Goal: Task Accomplishment & Management: Use online tool/utility

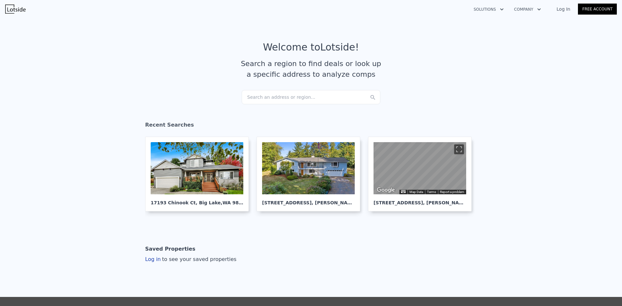
click at [274, 96] on div "Search an address or region..." at bounding box center [311, 97] width 139 height 14
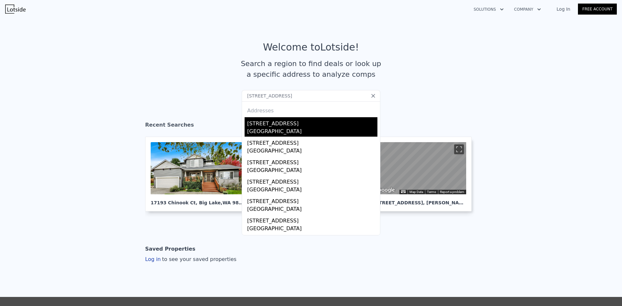
type input "[STREET_ADDRESS]"
click at [270, 128] on div "[GEOGRAPHIC_DATA]" at bounding box center [312, 132] width 130 height 9
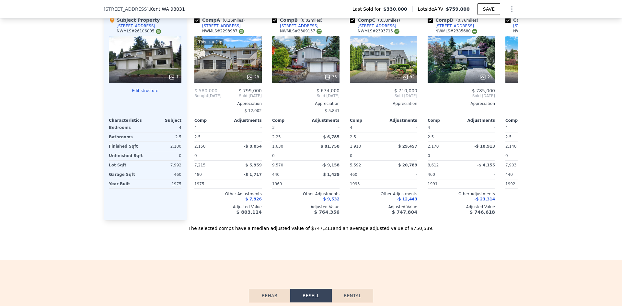
scroll to position [711, 0]
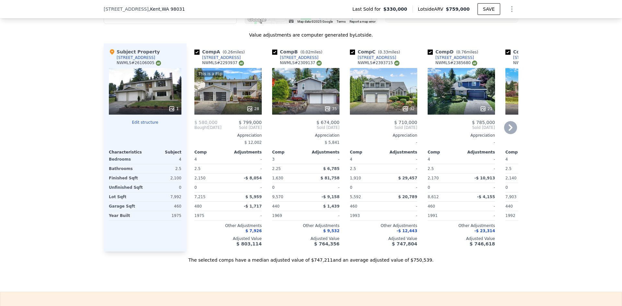
click at [248, 110] on icon at bounding box center [250, 109] width 6 height 6
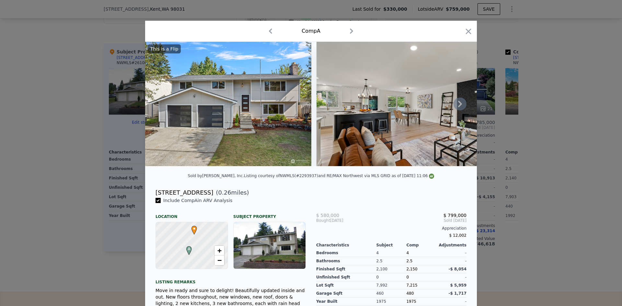
click at [456, 106] on icon at bounding box center [460, 104] width 13 height 13
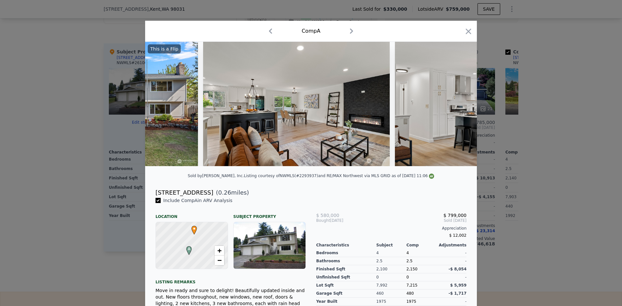
scroll to position [0, 156]
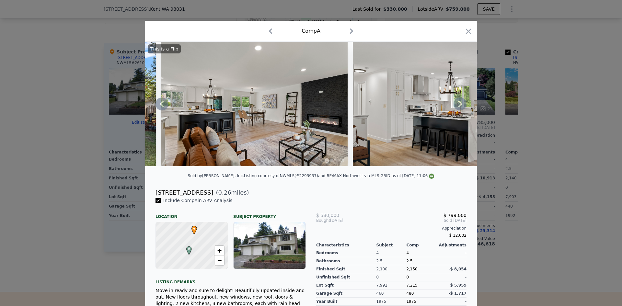
click at [456, 106] on div "This is a Flip" at bounding box center [311, 104] width 332 height 124
click at [456, 106] on icon at bounding box center [460, 104] width 13 height 13
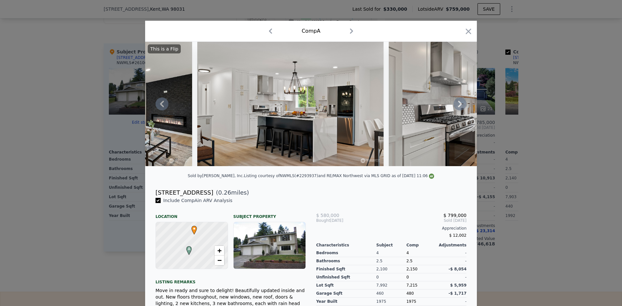
click at [457, 106] on icon at bounding box center [460, 104] width 13 height 13
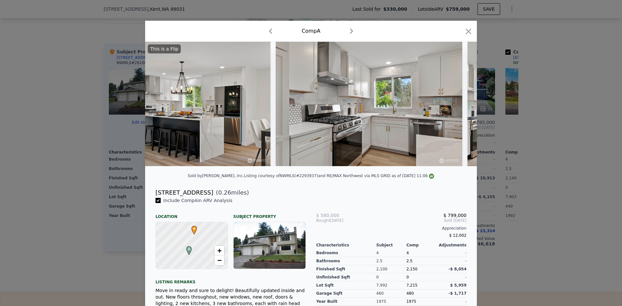
scroll to position [0, 467]
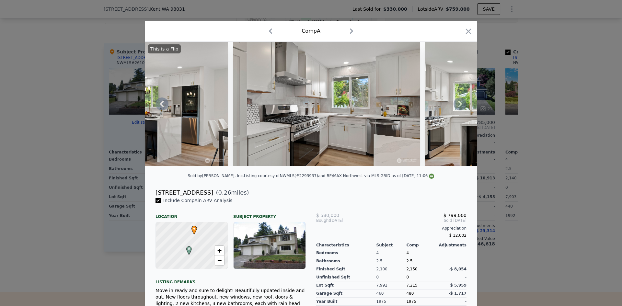
click at [457, 106] on icon at bounding box center [460, 104] width 13 height 13
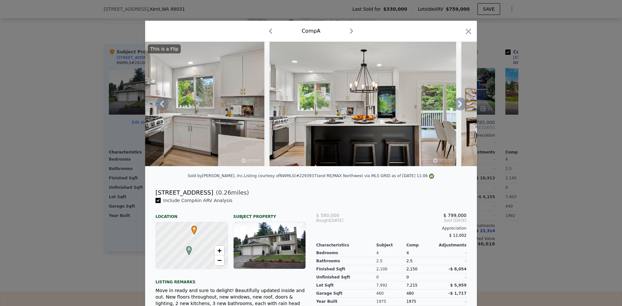
click at [457, 106] on icon at bounding box center [460, 104] width 13 height 13
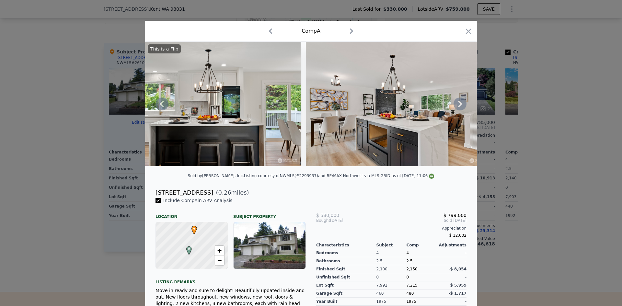
click at [457, 106] on icon at bounding box center [460, 104] width 13 height 13
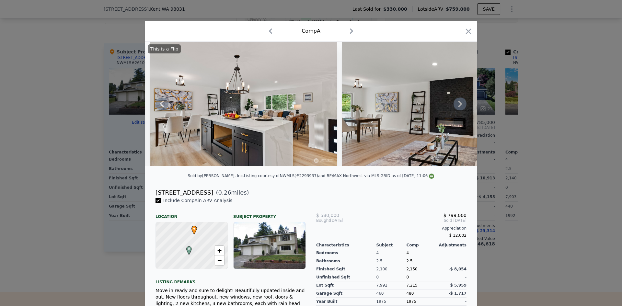
click at [457, 106] on icon at bounding box center [460, 104] width 13 height 13
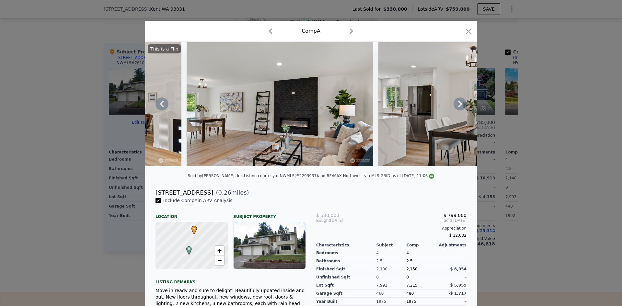
click at [457, 106] on icon at bounding box center [460, 104] width 13 height 13
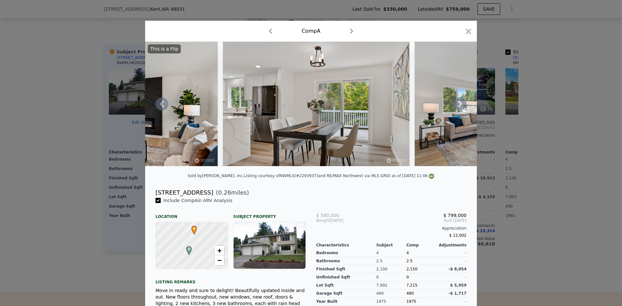
click at [457, 106] on icon at bounding box center [460, 104] width 13 height 13
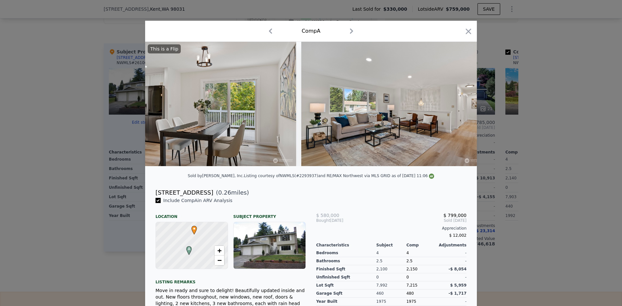
scroll to position [0, 1400]
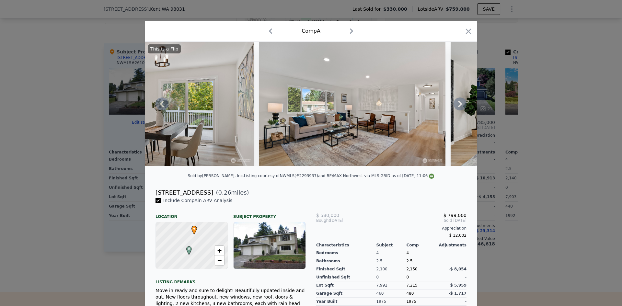
click at [457, 106] on icon at bounding box center [460, 104] width 13 height 13
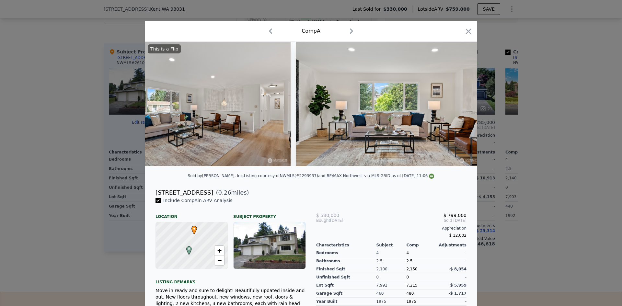
scroll to position [0, 1555]
click at [457, 106] on icon at bounding box center [460, 104] width 13 height 13
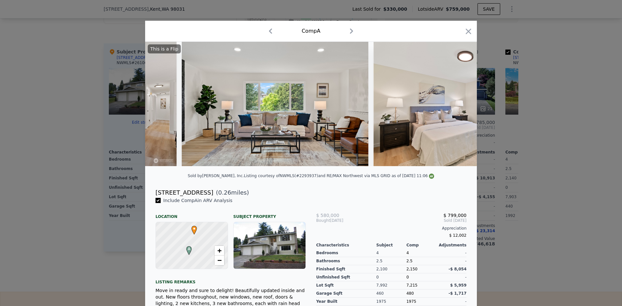
scroll to position [0, 1711]
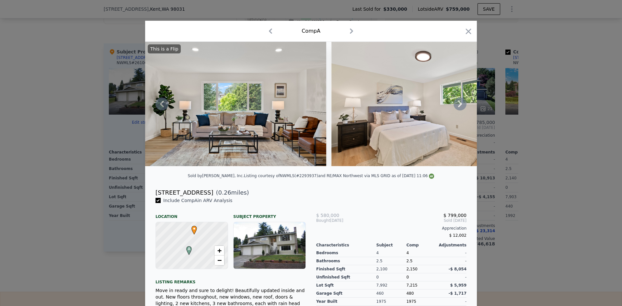
click at [457, 106] on icon at bounding box center [460, 104] width 13 height 13
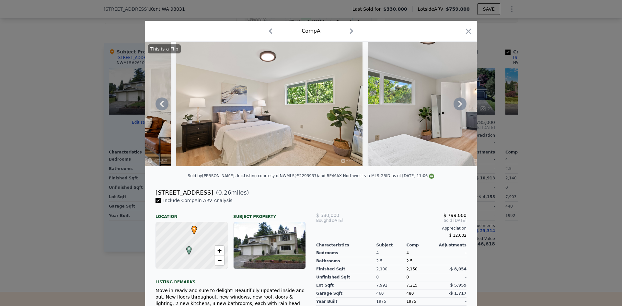
click at [457, 106] on icon at bounding box center [460, 104] width 13 height 13
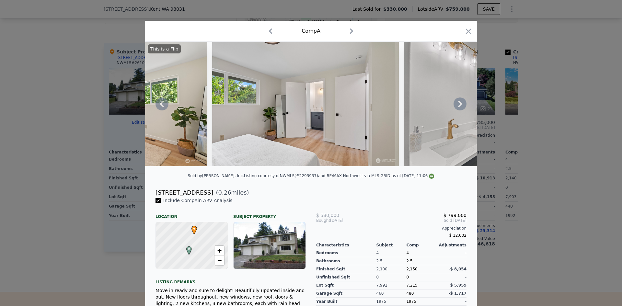
click at [457, 106] on icon at bounding box center [460, 104] width 13 height 13
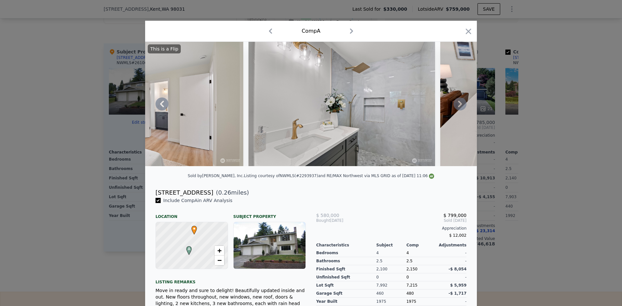
click at [457, 106] on icon at bounding box center [460, 104] width 13 height 13
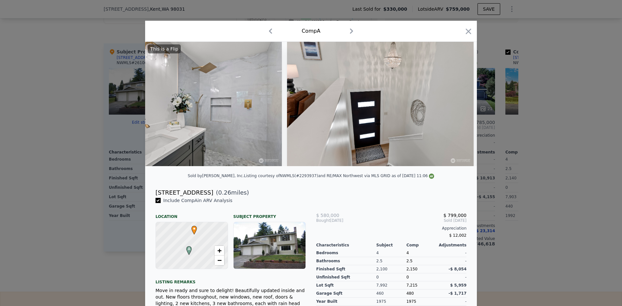
scroll to position [0, 2333]
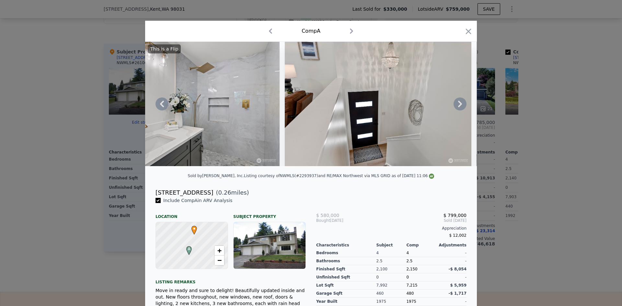
click at [457, 106] on icon at bounding box center [460, 104] width 13 height 13
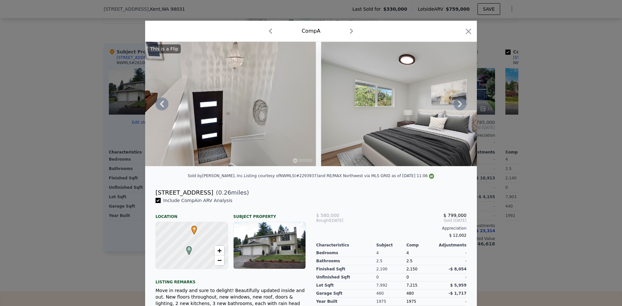
click at [457, 106] on icon at bounding box center [460, 104] width 13 height 13
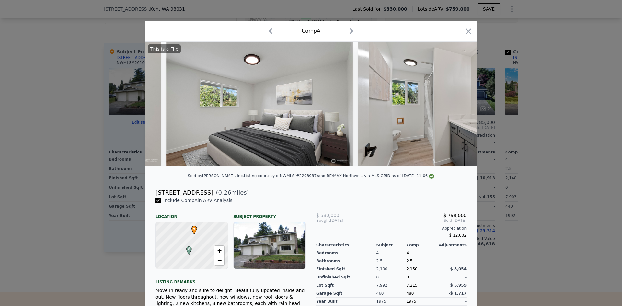
scroll to position [0, 2644]
click at [457, 106] on div "This is a Flip" at bounding box center [311, 104] width 332 height 124
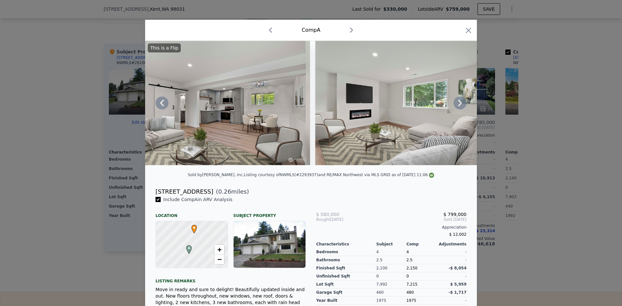
scroll to position [0, 0]
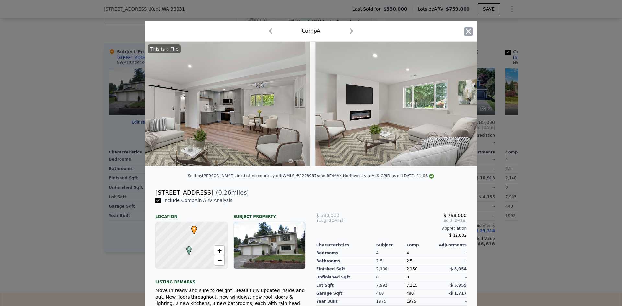
click at [464, 30] on icon "button" at bounding box center [468, 31] width 9 height 9
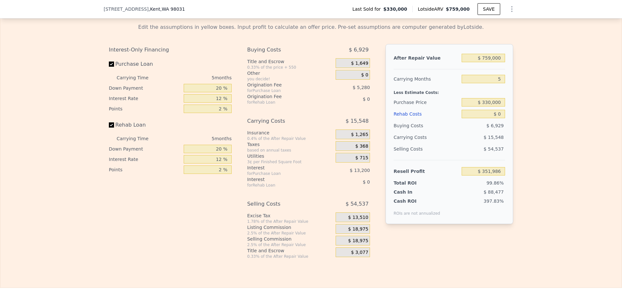
scroll to position [1035, 0]
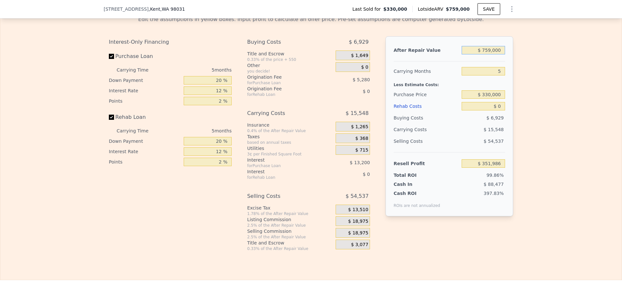
click at [489, 54] on input "$ 759,000" at bounding box center [483, 50] width 43 height 8
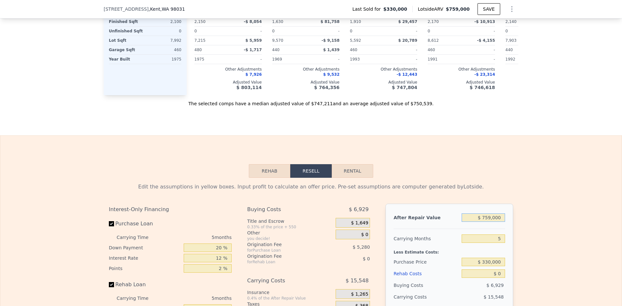
scroll to position [970, 0]
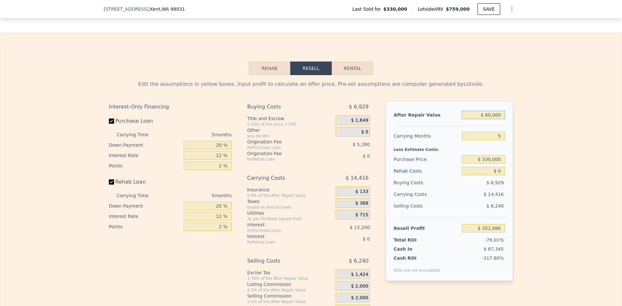
type input "$ 800,000"
type input "$ 390,001"
type input "$ 800,000"
click at [500, 175] on input "$ 0" at bounding box center [483, 171] width 43 height 8
type input "$ 200"
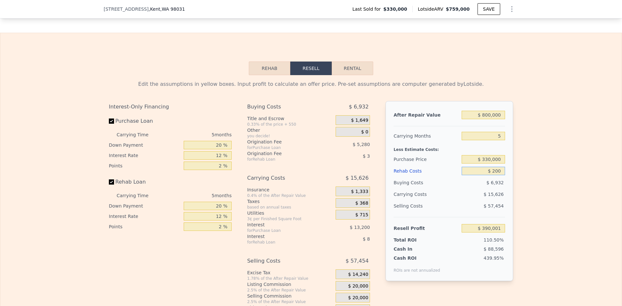
type input "$ 389,788"
type input "$ 200,000"
type input "$ 178,801"
type input "$ 200,000"
click at [492, 164] on input "$ 330,000" at bounding box center [483, 159] width 43 height 8
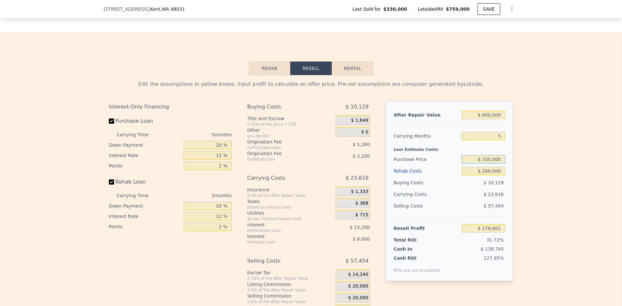
click at [492, 164] on input "$ 330,000" at bounding box center [483, 159] width 43 height 8
click at [526, 168] on div "Edit the assumptions in yellow boxes. Input profit to calculate an offer price.…" at bounding box center [310, 195] width 621 height 241
click at [486, 164] on input "$ 330,000" at bounding box center [483, 159] width 43 height 8
type input "$ 450,000"
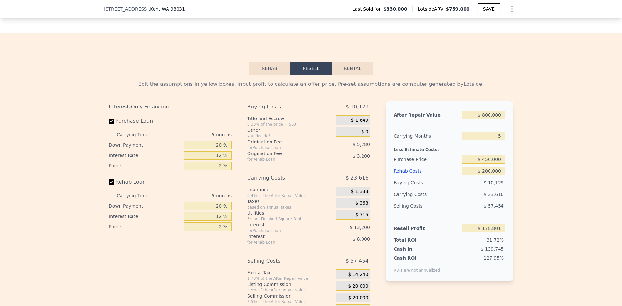
click at [548, 150] on div "Edit the assumptions in yellow boxes. Input profit to calculate an offer price.…" at bounding box center [310, 195] width 621 height 241
type input "$ 51,681"
drag, startPoint x: 500, startPoint y: 145, endPoint x: 495, endPoint y: 145, distance: 4.9
click at [495, 140] on input "5" at bounding box center [483, 136] width 43 height 8
type input "6"
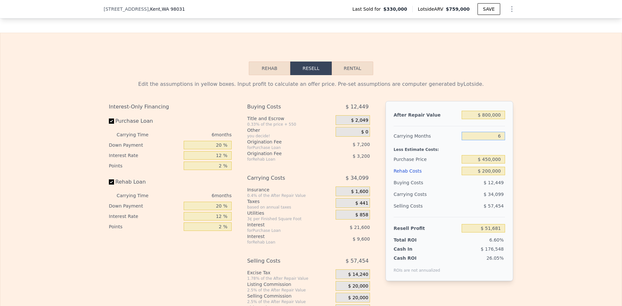
type input "$ 45,998"
type input "6"
click at [217, 149] on input "20 %" at bounding box center [208, 145] width 48 height 8
type input "10 %"
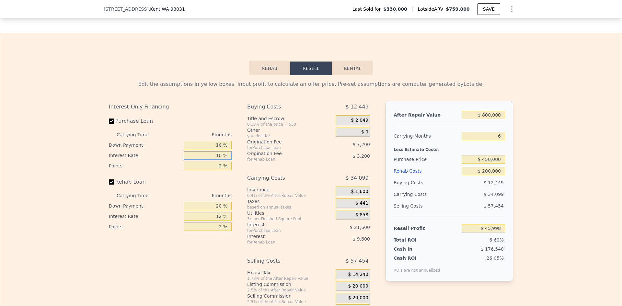
type input "10 %"
type input "1 %"
type input "$ 50,498"
type input "10 %"
type input "$ 48,898"
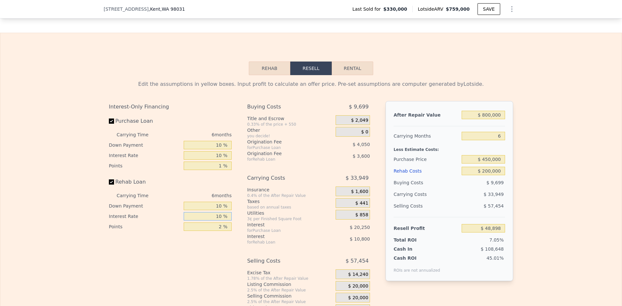
type input "10 %"
type input "1 %"
type input "$ 52,498"
type input "1 %"
click at [358, 289] on span "$ 20,000" at bounding box center [358, 286] width 20 height 6
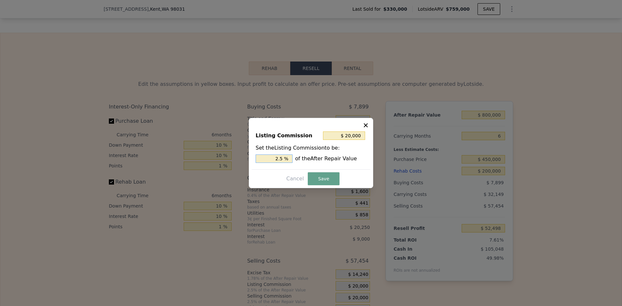
drag, startPoint x: 280, startPoint y: 159, endPoint x: 284, endPoint y: 158, distance: 4.3
click at [284, 158] on input "2.5 %" at bounding box center [274, 159] width 37 height 8
type input "$ 16,000"
type input "2 %"
click at [316, 176] on button "Save" at bounding box center [324, 178] width 32 height 13
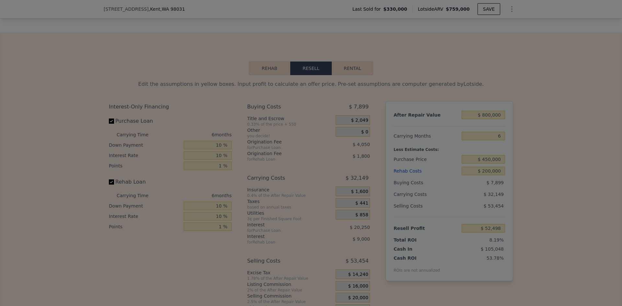
type input "$ 56,498"
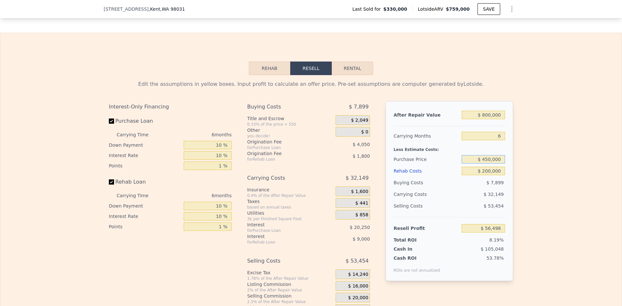
drag, startPoint x: 483, startPoint y: 168, endPoint x: 487, endPoint y: 168, distance: 3.6
click at [487, 164] on input "$ 450,000" at bounding box center [483, 159] width 43 height 8
type input "$ 400,000"
click at [539, 177] on div "Edit the assumptions in yellow boxes. Input profit to calculate an offer price.…" at bounding box center [310, 195] width 621 height 241
type input "$ 109,365"
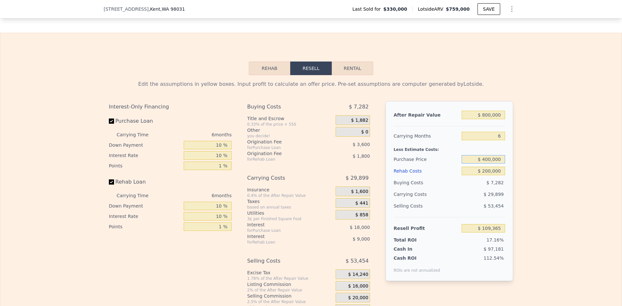
click at [486, 164] on input "$ 400,000" at bounding box center [483, 159] width 43 height 8
click at [485, 164] on input "$ 400,000" at bounding box center [483, 159] width 43 height 8
type input "$ 430,000"
click at [524, 177] on div "Edit the assumptions in yellow boxes. Input profit to calculate an offer price.…" at bounding box center [310, 195] width 621 height 241
type input "$ 77,645"
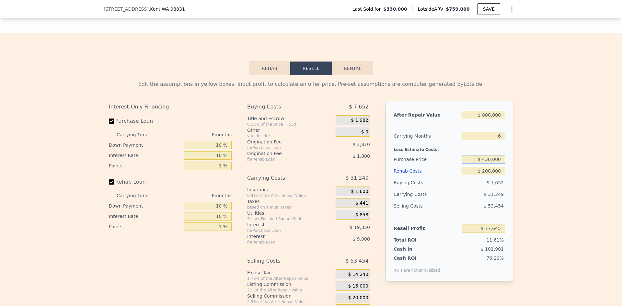
click at [483, 164] on input "$ 430,000" at bounding box center [483, 159] width 43 height 8
type input "$ 350,000"
click at [525, 180] on div "Edit the assumptions in yellow boxes. Input profit to calculate an offer price.…" at bounding box center [310, 195] width 621 height 241
type input "$ 162,231"
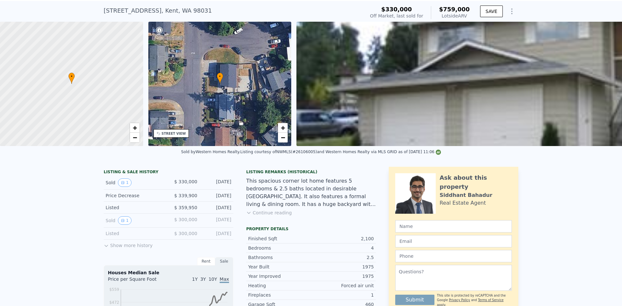
scroll to position [2, 0]
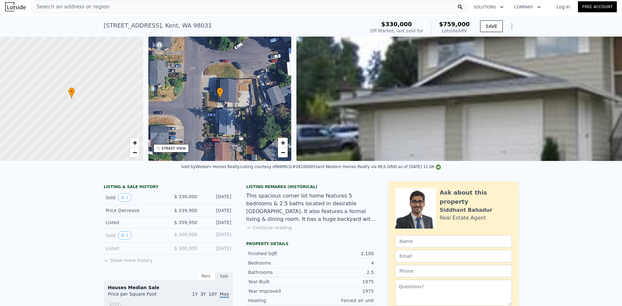
click at [49, 11] on div "Search an address or region" at bounding box center [70, 7] width 78 height 12
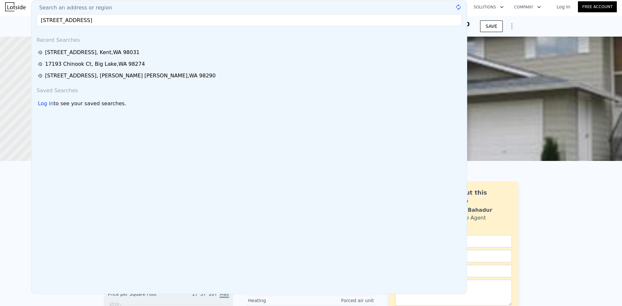
type input "$ 759,000"
type input "5"
type input "$ 0"
type input "$ 351,986"
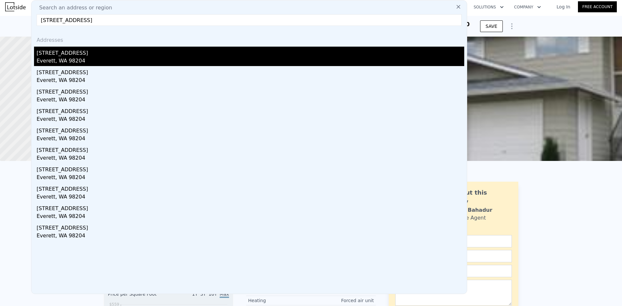
type input "[STREET_ADDRESS]"
click at [79, 54] on div "[STREET_ADDRESS]" at bounding box center [251, 52] width 428 height 10
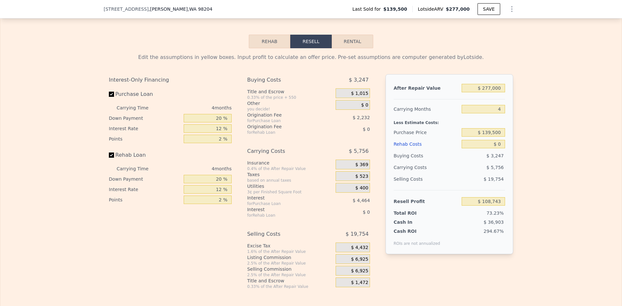
scroll to position [940, 0]
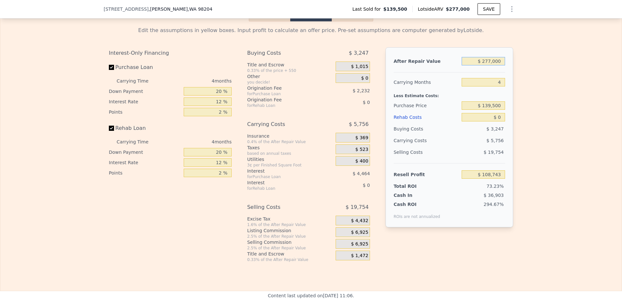
click at [491, 65] on input "$ 277,000" at bounding box center [483, 61] width 43 height 8
click at [492, 65] on input "$ 277,000" at bounding box center [483, 61] width 43 height 8
type input "$ 250"
type input "-$ 148,451"
type input "$ 277,000"
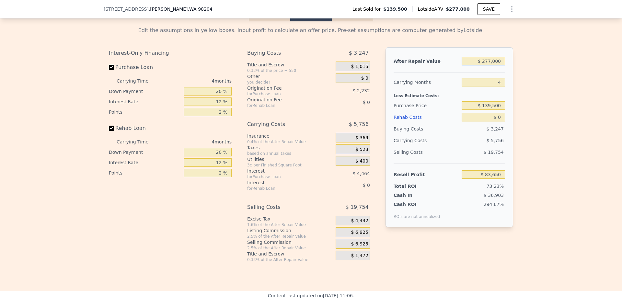
type input "$ 108,743"
click at [490, 65] on input "$ 277,000" at bounding box center [483, 61] width 43 height 8
click at [491, 65] on input "$ 277,000" at bounding box center [483, 61] width 43 height 8
type input "$ 25"
type input "-$ 148,661"
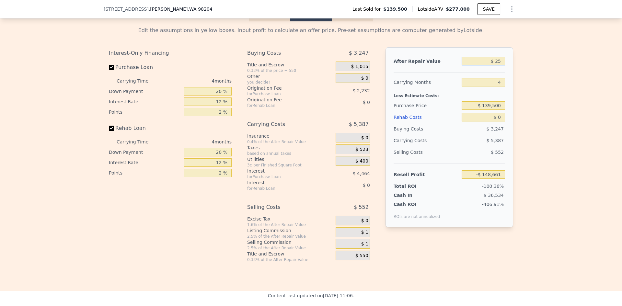
type input "$ 250"
type input "-$ 148,451"
type input "$ 250,000"
type input "$ 83,650"
type input "$ 250,000"
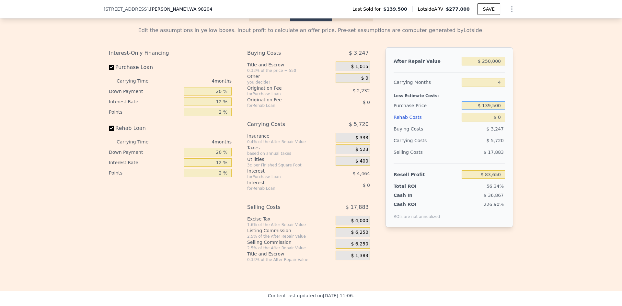
click at [495, 110] on input "$ 139,500" at bounding box center [483, 105] width 43 height 8
click at [492, 110] on input "$ 139,500" at bounding box center [483, 105] width 43 height 8
click at [498, 121] on input "$ 0" at bounding box center [483, 117] width 43 height 8
click at [498, 121] on input "text" at bounding box center [483, 117] width 43 height 8
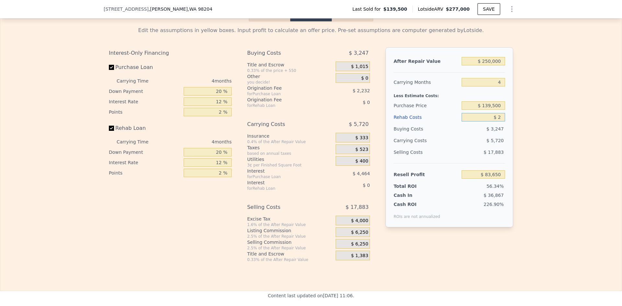
type input "$ 20"
type input "$ 83,630"
type input "$ 20,000"
type input "$ 62,690"
type input "$ 20,000"
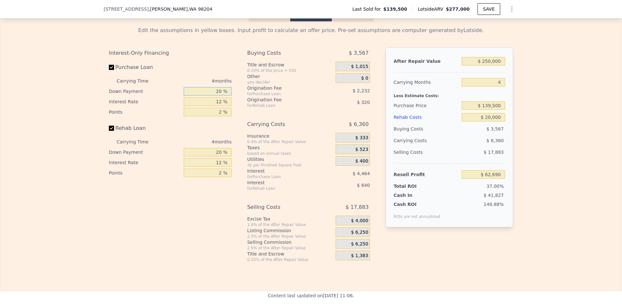
click at [217, 96] on input "20 %" at bounding box center [208, 91] width 48 height 8
type input "10 %"
type input "$ 61,851"
type input "10 %"
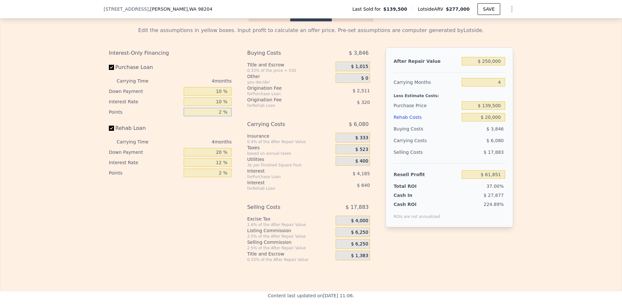
type input "$ 62,691"
type input "1 %"
type input "$ 63,946"
type input "1 %"
type input "10 %"
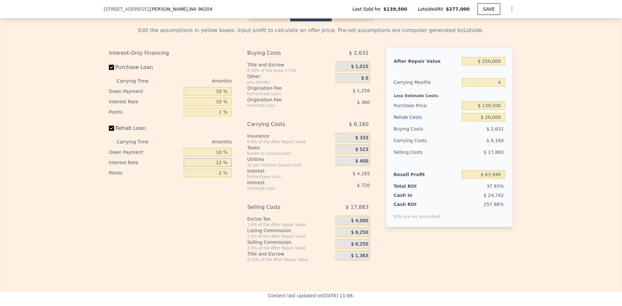
type input "$ 63,826"
type input "10 %"
type input "$ 63,946"
type input "1 %"
type input "$ 64,126"
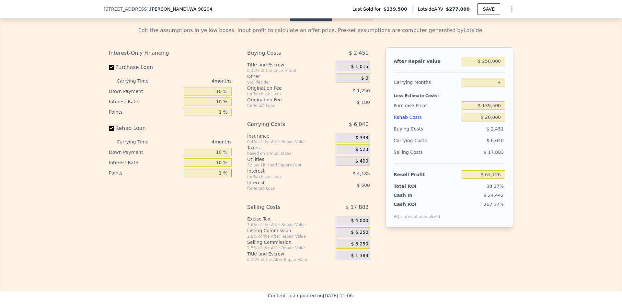
type input "1 %"
click at [362, 236] on span "$ 6,250" at bounding box center [359, 233] width 17 height 6
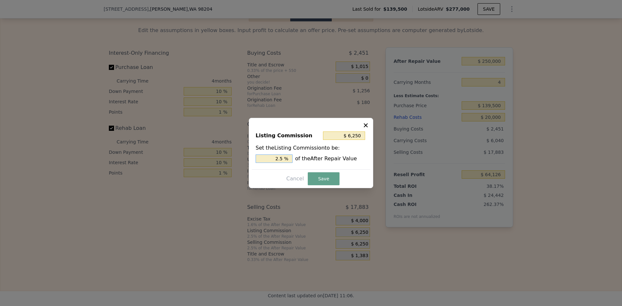
click at [288, 158] on input "2.5 %" at bounding box center [274, 159] width 37 height 8
type input "$ 5,000"
type input "2 %"
click at [318, 178] on button "Save" at bounding box center [324, 178] width 32 height 13
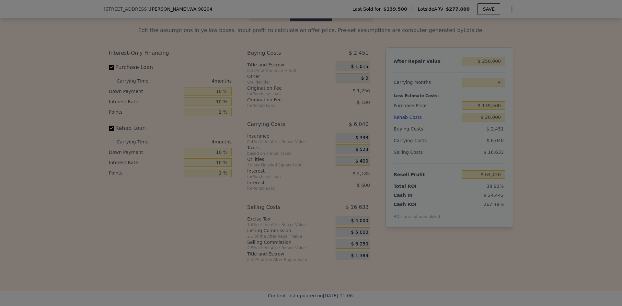
type input "$ 65,376"
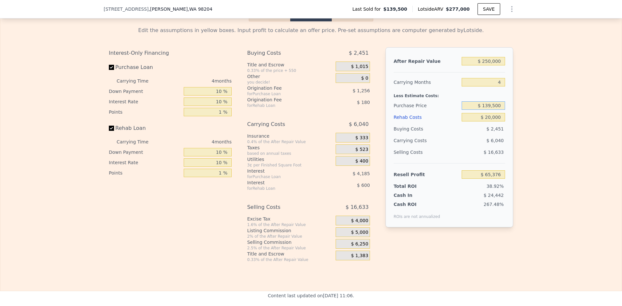
drag, startPoint x: 483, startPoint y: 114, endPoint x: 491, endPoint y: 113, distance: 7.2
click at [491, 110] on input "$ 139,500" at bounding box center [483, 105] width 43 height 8
type input "$ 150,500"
click at [540, 130] on div "Edit the assumptions in yellow boxes. Input profit to calculate an offer price.…" at bounding box center [310, 141] width 621 height 241
type input "$ 53,909"
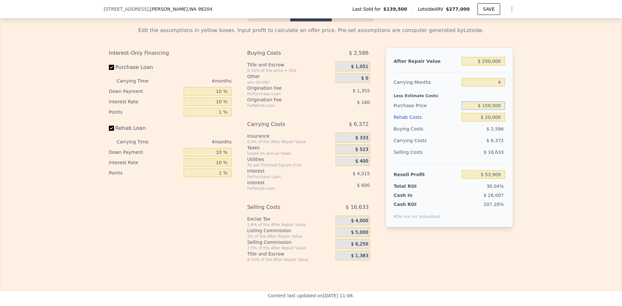
click at [487, 110] on input "$ 150,500" at bounding box center [483, 105] width 43 height 8
type input "$ 160,500"
click at [527, 114] on div "Edit the assumptions in yellow boxes. Input profit to calculate an offer price.…" at bounding box center [310, 141] width 621 height 241
type input "$ 43,486"
click at [491, 110] on input "$ 160,500" at bounding box center [483, 105] width 43 height 8
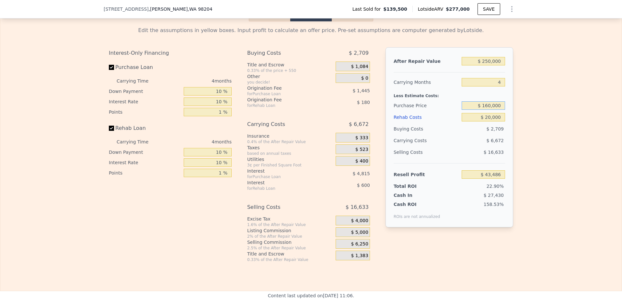
type input "$ 160,000"
click at [529, 124] on div "Edit the assumptions in yellow boxes. Input profit to calculate an offer price.…" at bounding box center [310, 141] width 621 height 241
type input "$ 44,008"
click at [487, 110] on input "$ 160,000" at bounding box center [483, 105] width 43 height 8
type input "$ 180,000"
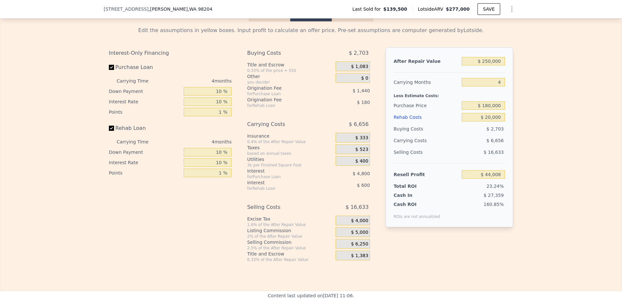
click at [519, 121] on div "Edit the assumptions in yellow boxes. Input profit to calculate an offer price.…" at bounding box center [310, 141] width 621 height 241
type input "$ 23,162"
click at [489, 110] on input "$ 180,000" at bounding box center [483, 105] width 43 height 8
type input "$ 185,000"
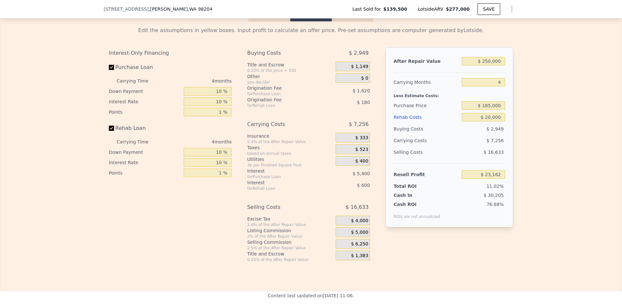
click at [513, 121] on div "Edit the assumptions in yellow boxes. Input profit to calculate an offer price.…" at bounding box center [311, 141] width 415 height 241
type input "$ 17,948"
click at [490, 110] on input "$ 185,000" at bounding box center [483, 105] width 43 height 8
type input "$ 182,000"
click at [518, 118] on div "Edit the assumptions in yellow boxes. Input profit to calculate an offer price.…" at bounding box center [310, 141] width 621 height 241
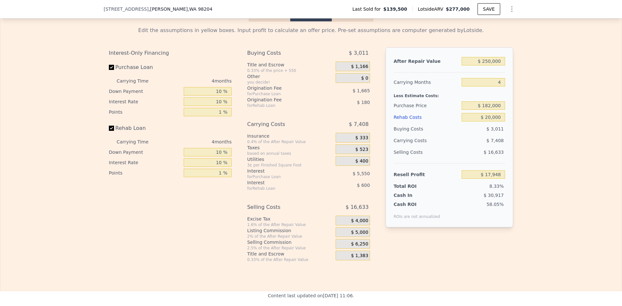
type input "$ 21,077"
click at [491, 110] on input "$ 182,000" at bounding box center [483, 105] width 43 height 8
type input "$ 181,000"
click at [522, 123] on div "Edit the assumptions in yellow boxes. Input profit to calculate an offer price.…" at bounding box center [310, 141] width 621 height 241
type input "$ 22,117"
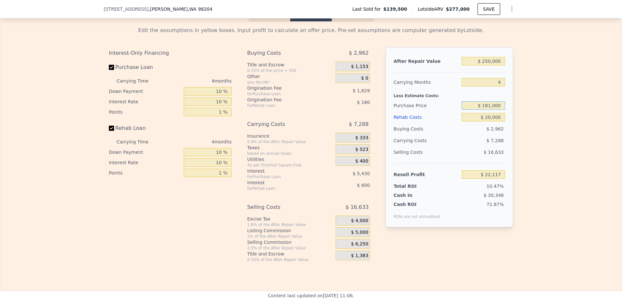
click at [490, 110] on input "$ 181,000" at bounding box center [483, 105] width 43 height 8
type input "$ 180,000"
click at [517, 121] on div "Edit the assumptions in yellow boxes. Input profit to calculate an offer price.…" at bounding box center [310, 141] width 621 height 241
type input "$ 23,162"
click at [487, 110] on input "$ 180,000" at bounding box center [483, 105] width 43 height 8
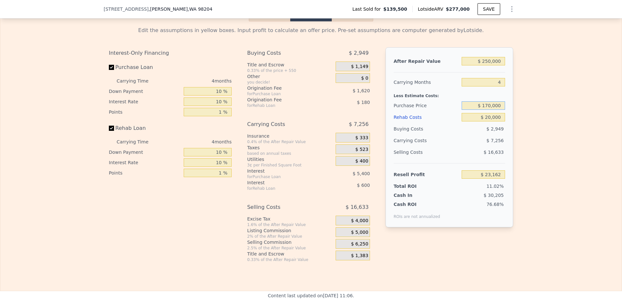
type input "$ 170,000"
click at [492, 121] on input "$ 20,000" at bounding box center [483, 117] width 43 height 8
type input "$ 33,585"
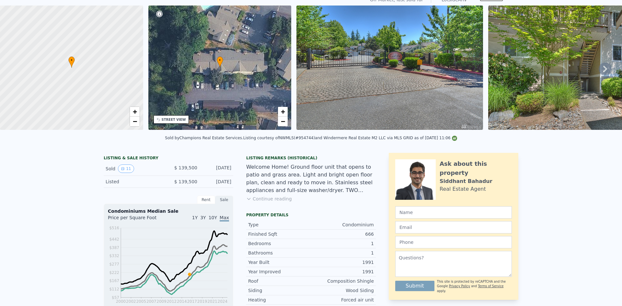
scroll to position [2, 0]
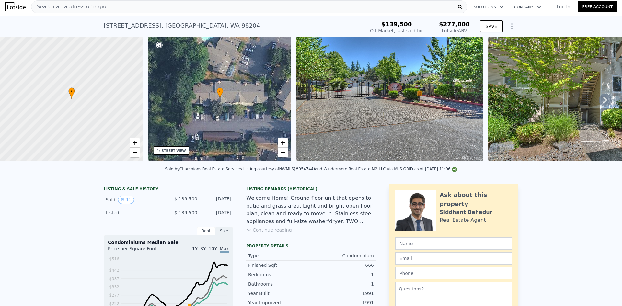
click at [78, 7] on span "Search an address or region" at bounding box center [70, 7] width 78 height 8
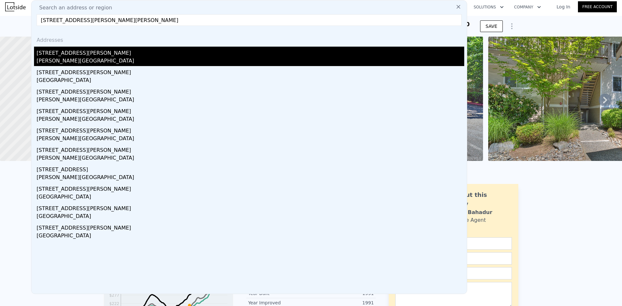
type input "[STREET_ADDRESS][PERSON_NAME][PERSON_NAME]"
click at [106, 56] on div "[STREET_ADDRESS][PERSON_NAME]" at bounding box center [251, 52] width 428 height 10
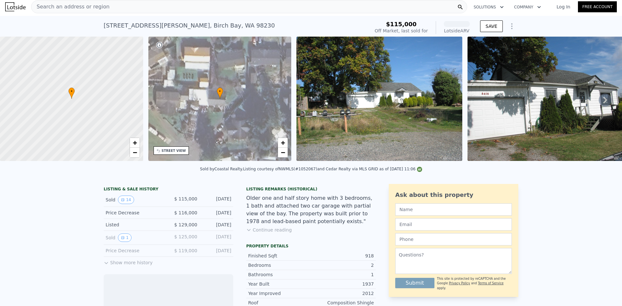
click at [81, 6] on span "Search an address or region" at bounding box center [70, 7] width 78 height 8
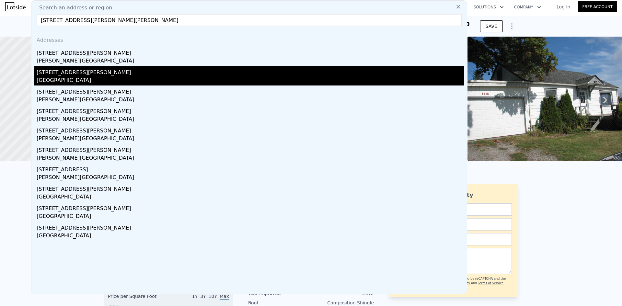
type input "[STREET_ADDRESS][PERSON_NAME][PERSON_NAME]"
click at [87, 75] on div "[STREET_ADDRESS][PERSON_NAME]" at bounding box center [251, 71] width 428 height 10
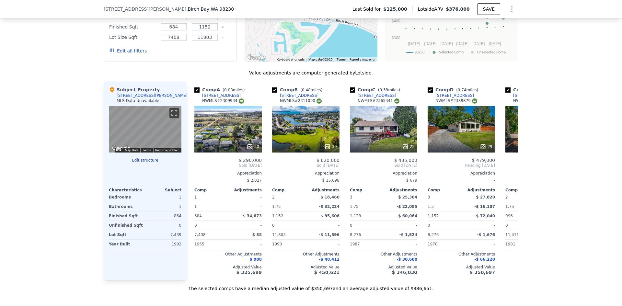
scroll to position [583, 0]
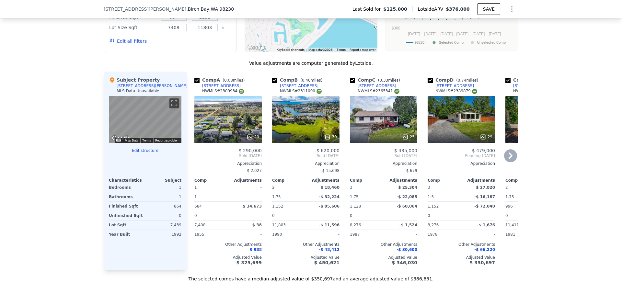
click at [328, 139] on icon at bounding box center [327, 137] width 4 height 4
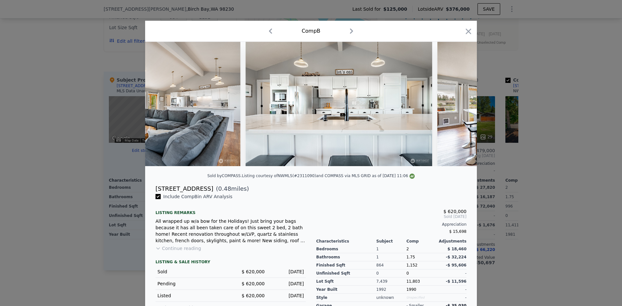
scroll to position [0, 1943]
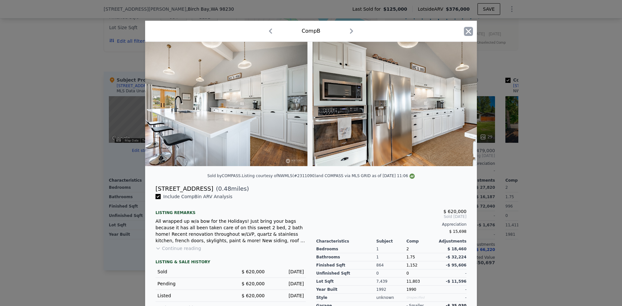
click at [469, 31] on icon "button" at bounding box center [468, 31] width 9 height 9
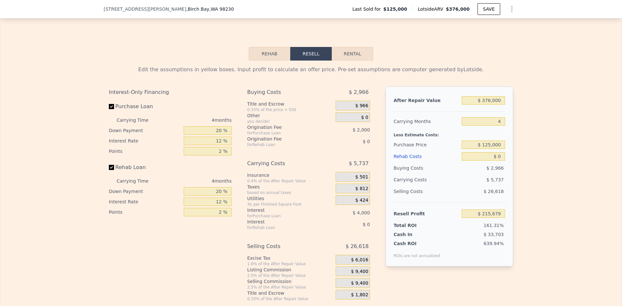
scroll to position [907, 0]
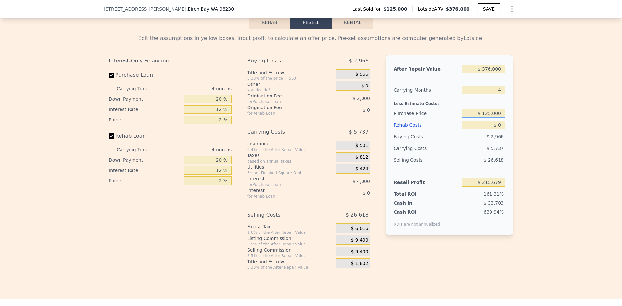
click at [497, 118] on input "$ 125,000" at bounding box center [483, 113] width 43 height 8
click at [496, 118] on input "$ 125,000" at bounding box center [483, 113] width 43 height 8
click at [488, 118] on input "$ 250,000" at bounding box center [483, 113] width 43 height 8
type input "$ 250,000"
click at [513, 124] on div "Edit the assumptions in yellow boxes. Input profit to calculate an offer price.…" at bounding box center [311, 149] width 415 height 241
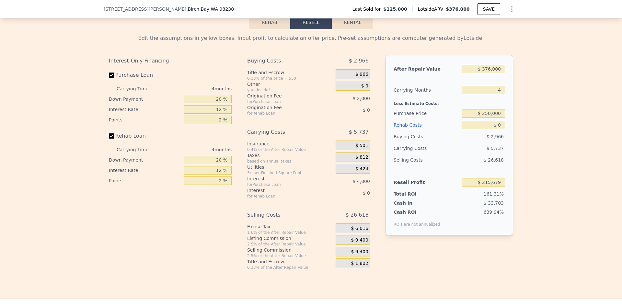
type input "$ 84,262"
click at [499, 129] on input "$ 0" at bounding box center [483, 125] width 43 height 8
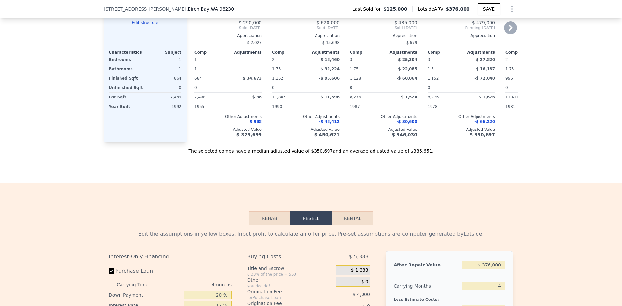
scroll to position [875, 0]
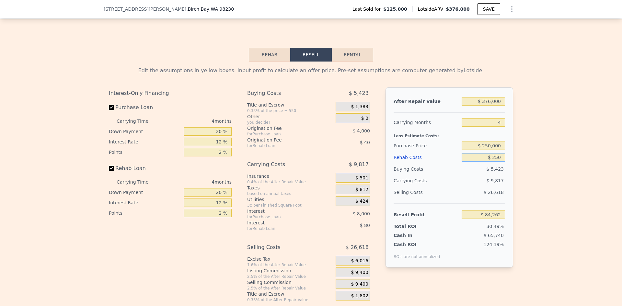
type input "$ 2,500"
type input "$ 84,237"
type input "$ 25,000"
type input "$ 58,062"
click at [489, 162] on input "$ 25,000" at bounding box center [483, 157] width 43 height 8
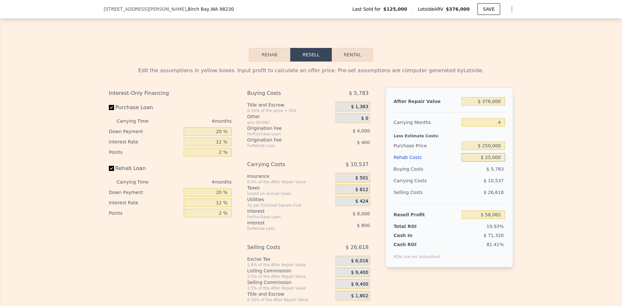
type input "$ 26,000"
type input "$ 57,014"
type input "$ 26,000"
click at [550, 141] on div "Edit the assumptions in yellow boxes. Input profit to calculate an offer price.…" at bounding box center [310, 182] width 621 height 241
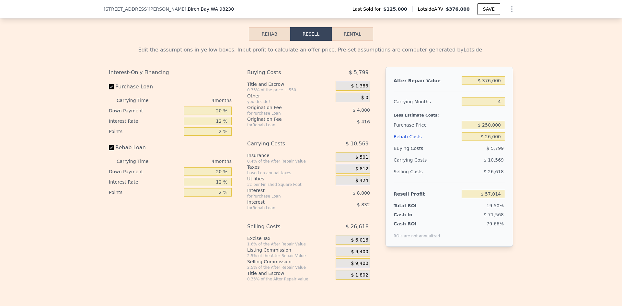
scroll to position [907, 0]
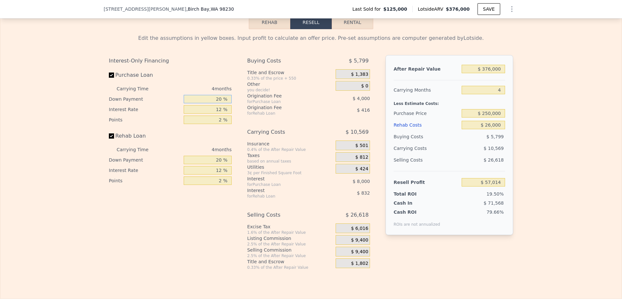
click at [217, 103] on input "20 %" at bounding box center [208, 99] width 48 height 8
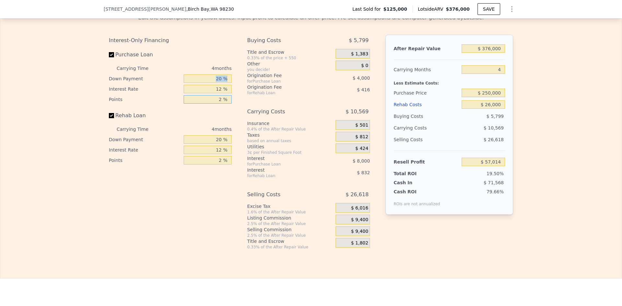
click at [217, 105] on div "Carrying Time 4 months Down Payment 20 % Interest Rate 12 % Points 2 %" at bounding box center [170, 83] width 123 height 41
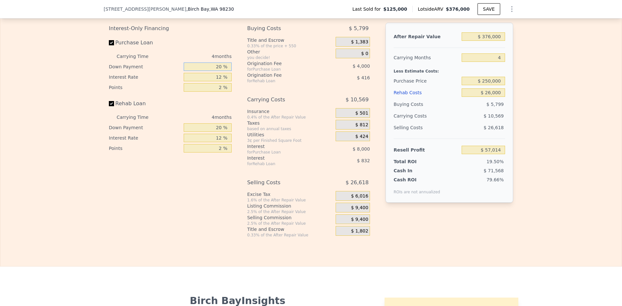
click at [216, 71] on input "20 %" at bounding box center [208, 67] width 48 height 8
type input "10 %"
type input "$ 55,514"
type input "10 %"
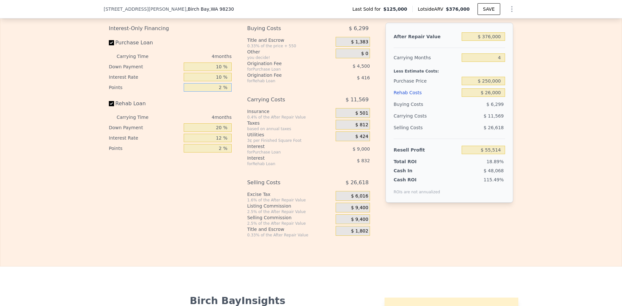
type input "1 %"
type input "$ 57,014"
type input "1 %"
type input "$ 59,264"
type input "10 %"
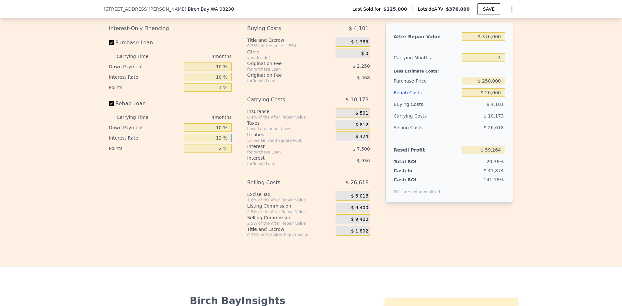
type input "$ 59,108"
type input "10 %"
type input "$ 59,264"
type input "1 %"
type input "$ 59,498"
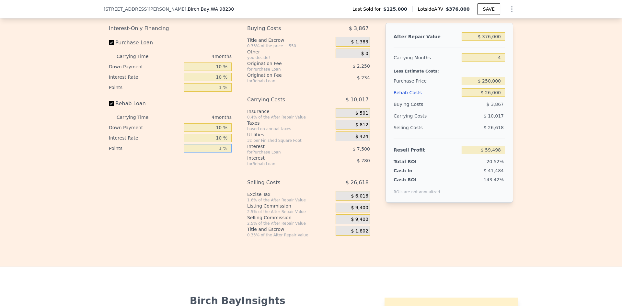
type input "1 %"
click at [356, 211] on span "$ 9,400" at bounding box center [359, 208] width 17 height 6
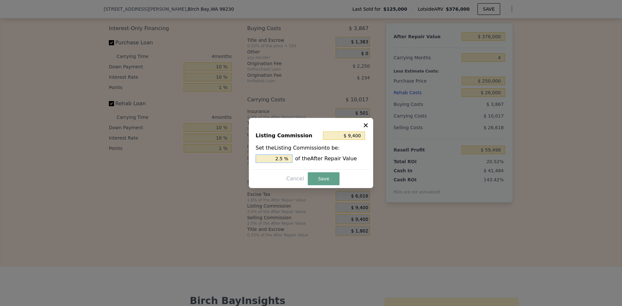
drag, startPoint x: 280, startPoint y: 158, endPoint x: 284, endPoint y: 158, distance: 4.2
click at [284, 158] on input "2.5 %" at bounding box center [274, 159] width 37 height 8
type input "$ 7,520"
type input "2 %"
click at [325, 175] on button "Save" at bounding box center [324, 178] width 32 height 13
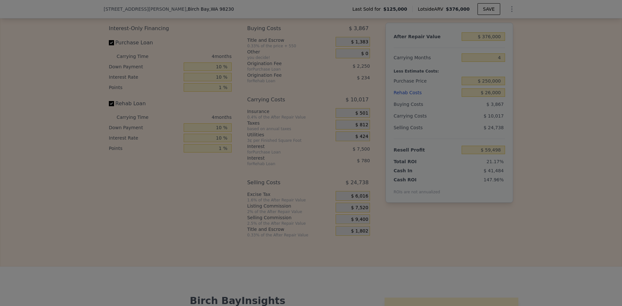
type input "$ 61,378"
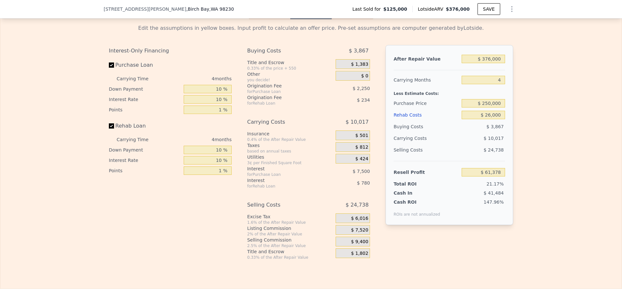
scroll to position [907, 0]
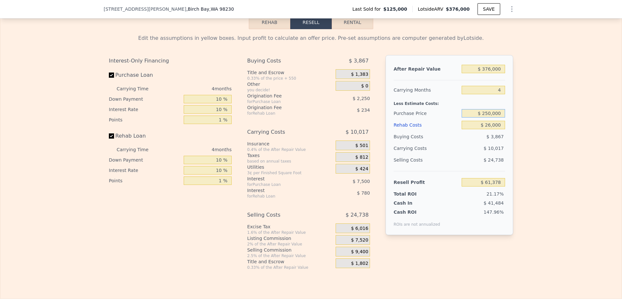
drag, startPoint x: 485, startPoint y: 122, endPoint x: 489, endPoint y: 122, distance: 3.6
click at [489, 118] on input "$ 250,000" at bounding box center [483, 113] width 43 height 8
type input "$ 280,000"
click at [546, 141] on div "Edit the assumptions in yellow boxes. Input profit to calculate an offer price.…" at bounding box center [310, 149] width 621 height 241
type input "$ 30,109"
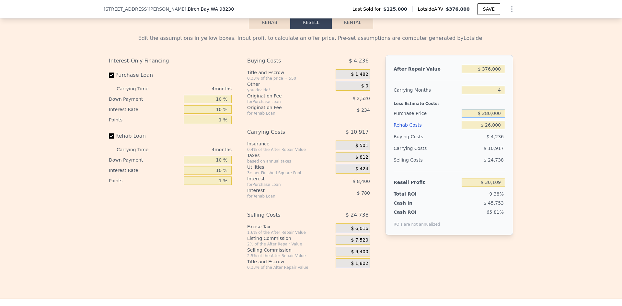
click at [489, 118] on input "$ 280,000" at bounding box center [483, 113] width 43 height 8
type input "$ 24,000"
click at [522, 130] on div "Edit the assumptions in yellow boxes. Input profit to calculate an offer price.…" at bounding box center [310, 149] width 621 height 241
type input "$ 296,945"
click at [489, 118] on input "$ 24,000" at bounding box center [483, 113] width 43 height 8
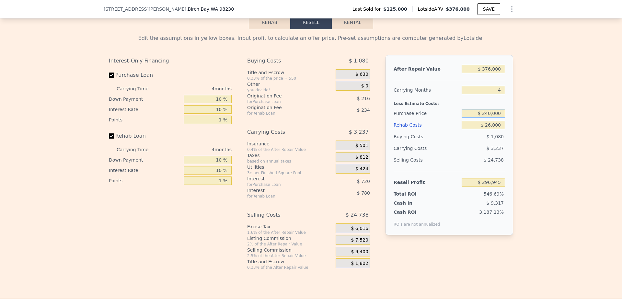
type input "$ 240,000"
click at [534, 133] on div "Edit the assumptions in yellow boxes. Input profit to calculate an offer price.…" at bounding box center [310, 149] width 621 height 241
type input "$ 71,802"
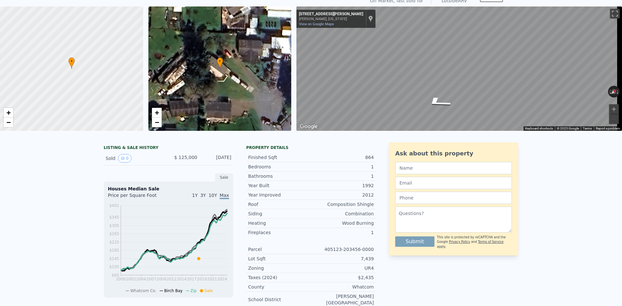
scroll to position [2, 0]
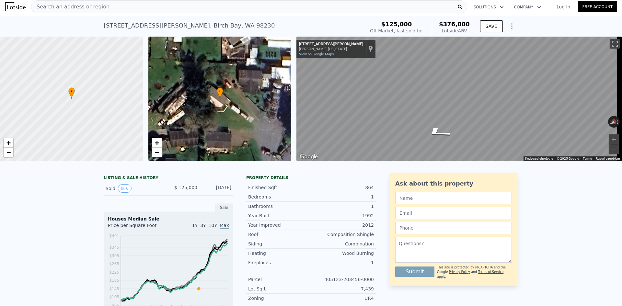
click at [61, 6] on span "Search an address or region" at bounding box center [70, 7] width 78 height 8
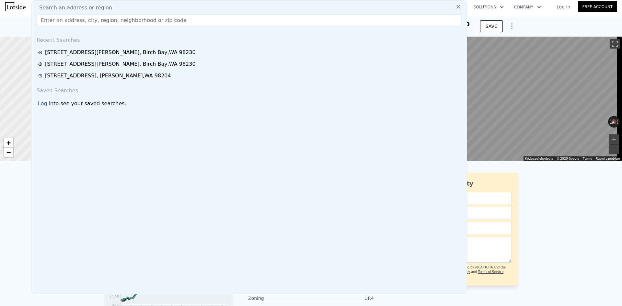
type input "$ 0"
type input "$ 215,679"
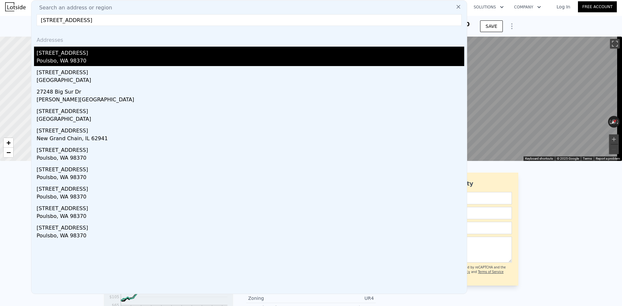
type input "[STREET_ADDRESS]"
click at [76, 59] on div "Poulsbo, WA 98370" at bounding box center [251, 61] width 428 height 9
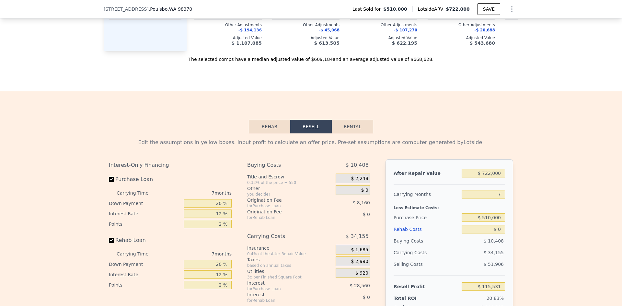
scroll to position [680, 0]
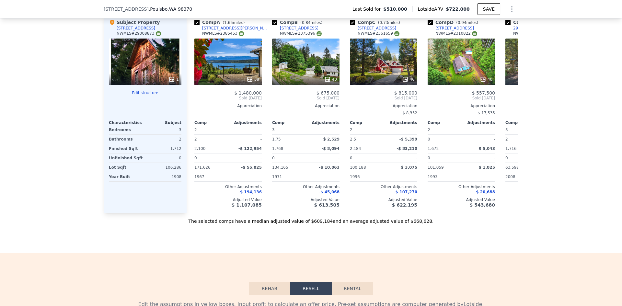
click at [171, 83] on icon at bounding box center [171, 79] width 6 height 6
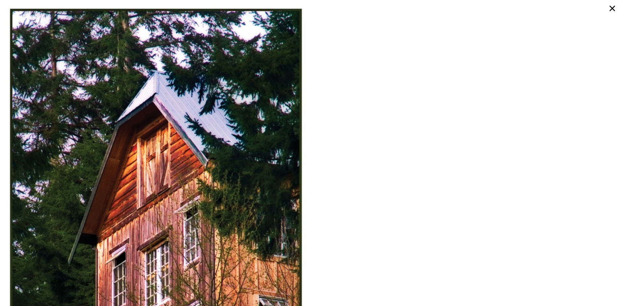
click at [612, 6] on icon at bounding box center [613, 9] width 12 height 12
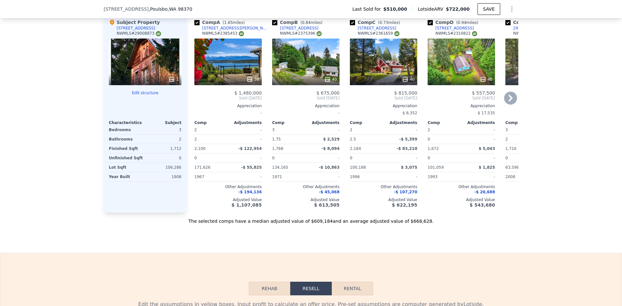
click at [510, 101] on icon at bounding box center [510, 98] width 13 height 13
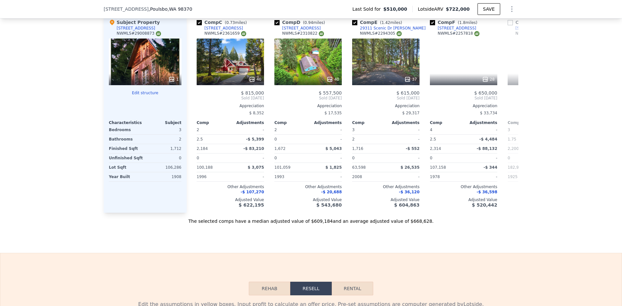
scroll to position [0, 156]
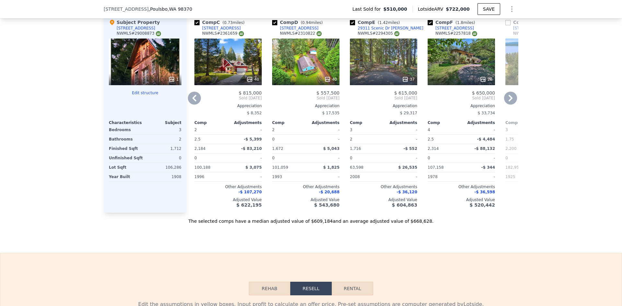
click at [192, 101] on icon at bounding box center [194, 98] width 4 height 6
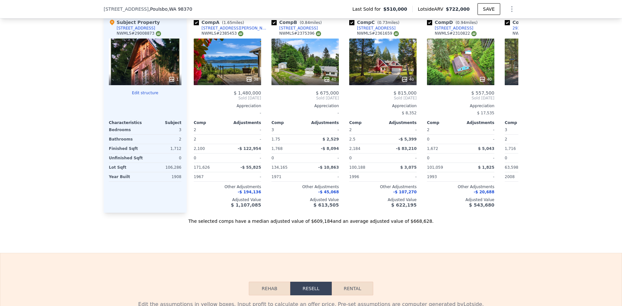
scroll to position [0, 0]
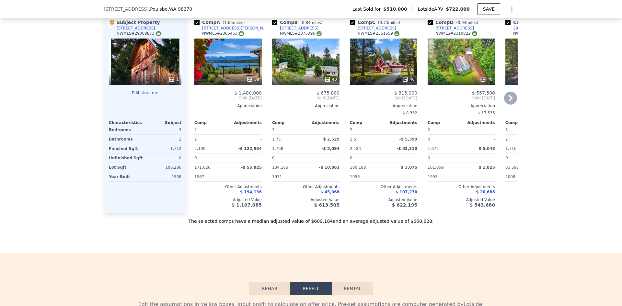
click at [327, 81] on icon at bounding box center [327, 79] width 4 height 4
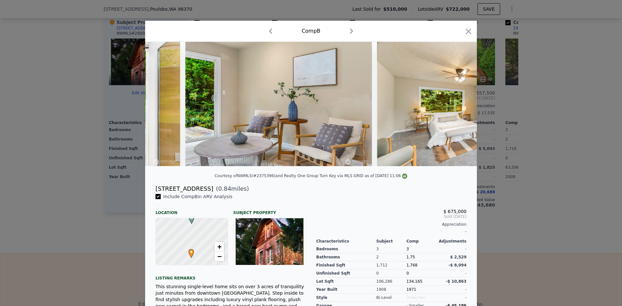
scroll to position [0, 3847]
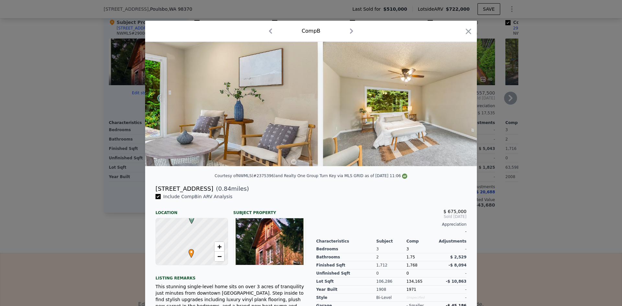
click at [464, 30] on icon "button" at bounding box center [468, 31] width 9 height 9
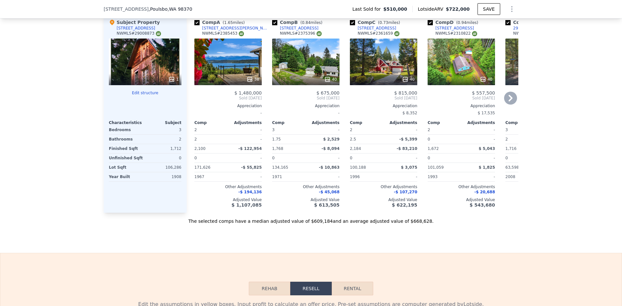
click at [403, 81] on div at bounding box center [383, 80] width 67 height 12
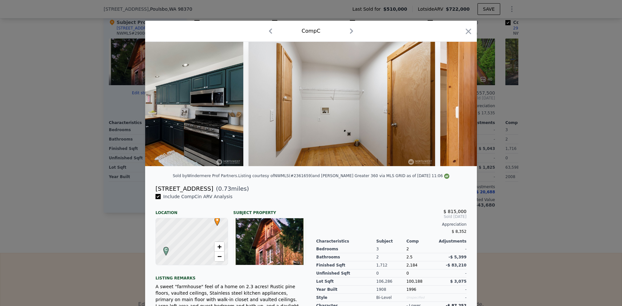
scroll to position [0, 2918]
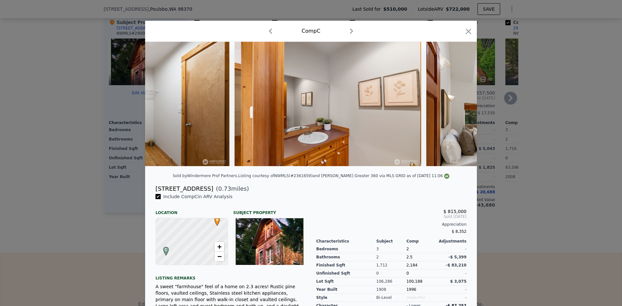
drag, startPoint x: 466, startPoint y: 29, endPoint x: 407, endPoint y: 78, distance: 77.2
click at [467, 29] on icon "button" at bounding box center [468, 31] width 9 height 9
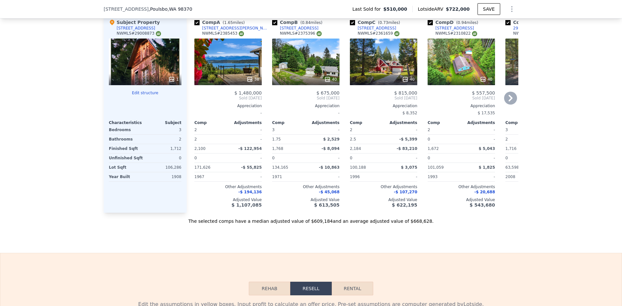
click at [508, 102] on icon at bounding box center [510, 98] width 13 height 13
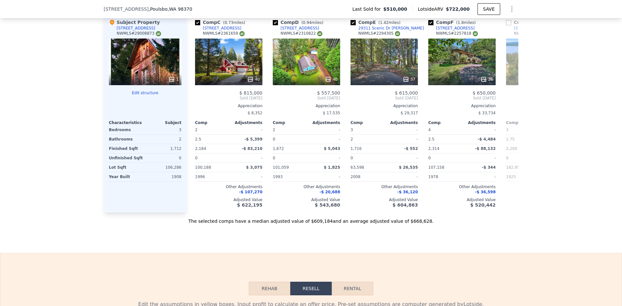
scroll to position [0, 156]
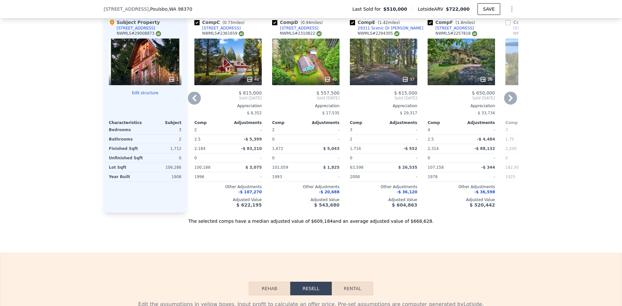
click at [509, 101] on icon at bounding box center [511, 98] width 4 height 6
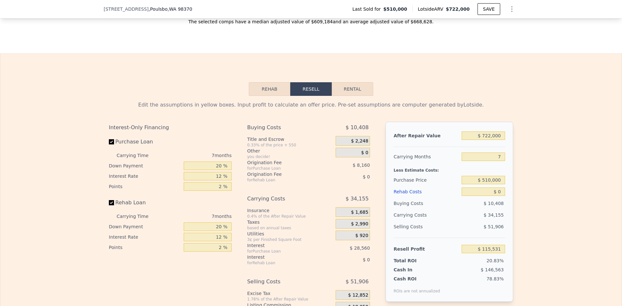
scroll to position [940, 0]
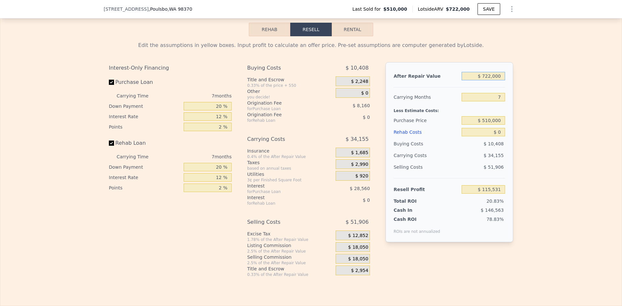
click at [489, 80] on input "$ 722,000" at bounding box center [483, 76] width 43 height 8
type input "$ 72,650,000"
type input "$ 66,759,460"
type input "$ 7,265,000"
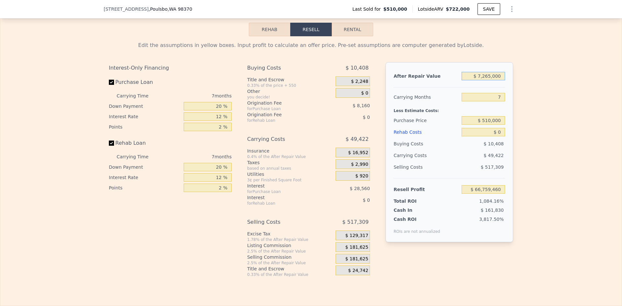
type input "$ 6,177,861"
type input "$ 000"
type input "-$ 553,428"
type input "$ 650,000"
type input "$ 48,820"
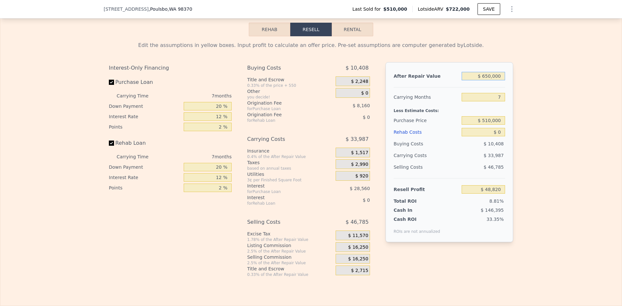
type input "$ 650,000"
click at [500, 101] on input "7" at bounding box center [483, 97] width 43 height 8
type input "4"
type input "$ 63,387"
type input "4"
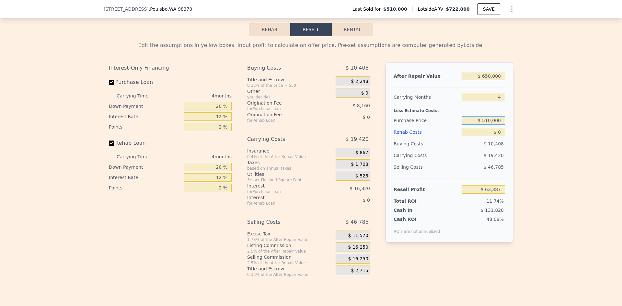
click at [493, 125] on input "$ 510,000" at bounding box center [483, 120] width 43 height 8
type input "$ 400,000"
click at [500, 136] on input "$ 0" at bounding box center [483, 132] width 43 height 8
type input "$ 179,033"
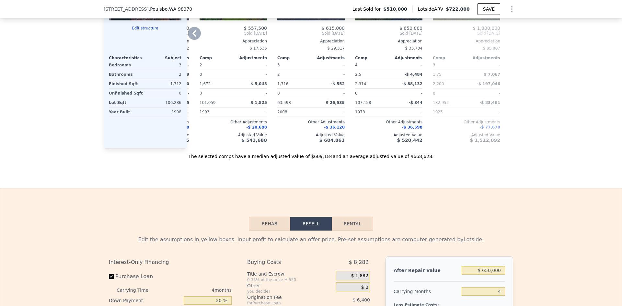
scroll to position [907, 0]
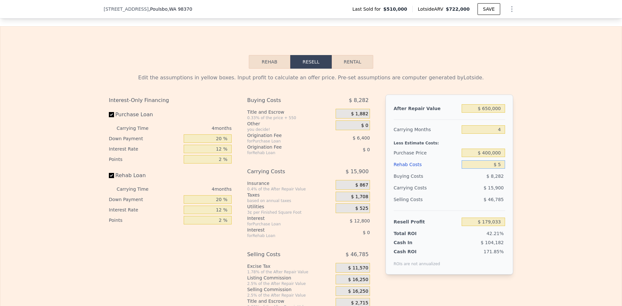
type input "$ 50"
type input "$ 178,982"
type input "$ 50,000"
type input "$ 126,633"
type input "$ 50,000"
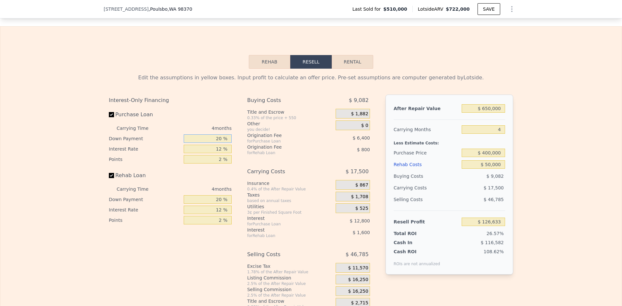
click at [216, 143] on input "20 %" at bounding box center [208, 138] width 48 height 8
type input "10 %"
type input "$ 124,233"
type input "10 %"
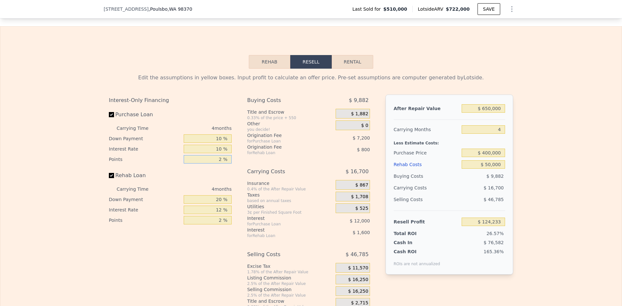
type input "$ 126,633"
type input "1 %"
type input "$ 130,233"
type input "10 %"
type input "$ 129,933"
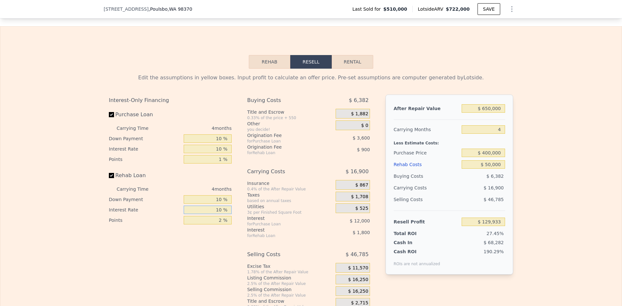
type input "10 %"
type input "$ 130,233"
type input "1 %"
type input "$ 130,683"
type input "1 %"
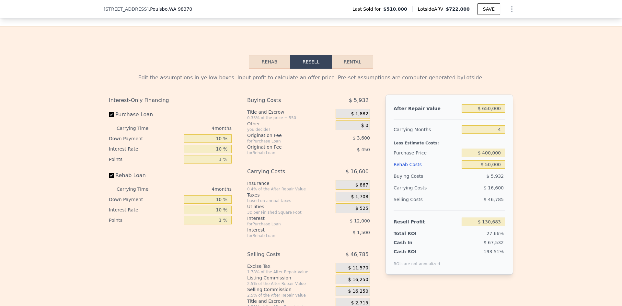
click at [359, 283] on span "$ 16,250" at bounding box center [358, 280] width 20 height 6
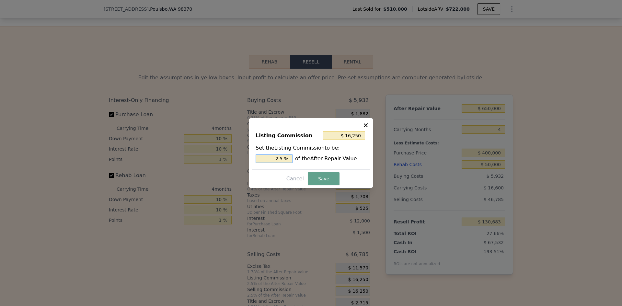
drag, startPoint x: 280, startPoint y: 160, endPoint x: 283, endPoint y: 159, distance: 3.4
click at [283, 159] on input "2.5 %" at bounding box center [274, 159] width 37 height 8
type input "$ 13,000"
type input "2 %"
click at [330, 178] on button "Save" at bounding box center [324, 178] width 32 height 13
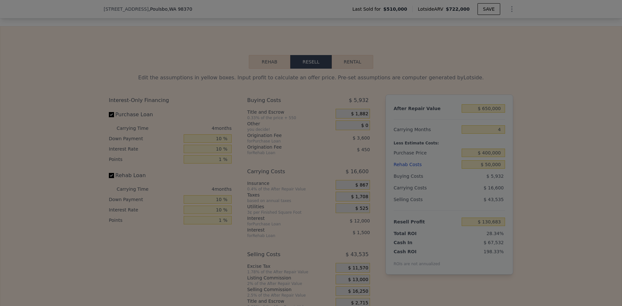
type input "$ 133,933"
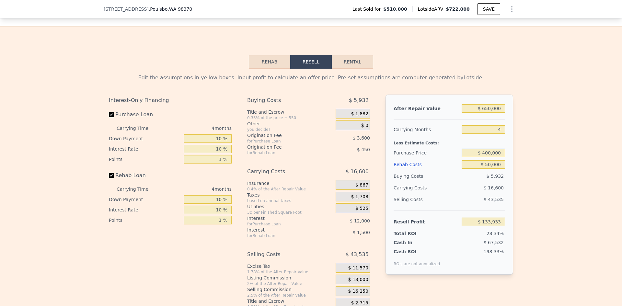
click at [488, 157] on input "$ 400,000" at bounding box center [483, 153] width 43 height 8
type input "$ 450,000"
click at [537, 175] on div "Edit the assumptions in yellow boxes. Input profit to calculate an offer price.…" at bounding box center [310, 189] width 621 height 241
type input "$ 81,816"
type input "$ 722,000"
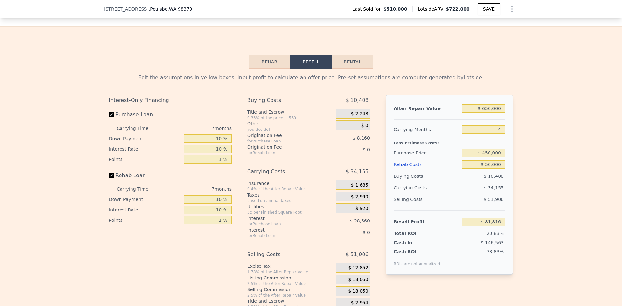
type input "7"
type input "$ 0"
type input "$ 115,531"
click at [500, 169] on input "$ 0" at bounding box center [483, 164] width 43 height 8
type input "$ 0500"
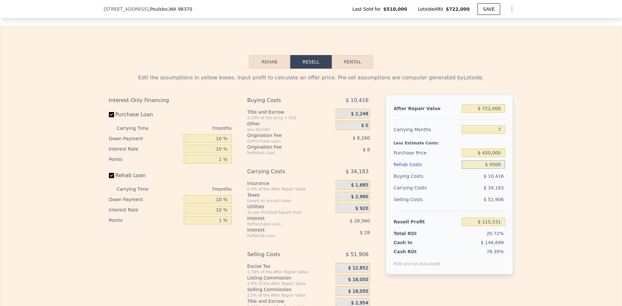
type input "$ 115,480"
type input "$ 050,000"
type input "$ 61,931"
type input "$ 50,000"
click at [496, 134] on input "7" at bounding box center [483, 129] width 43 height 8
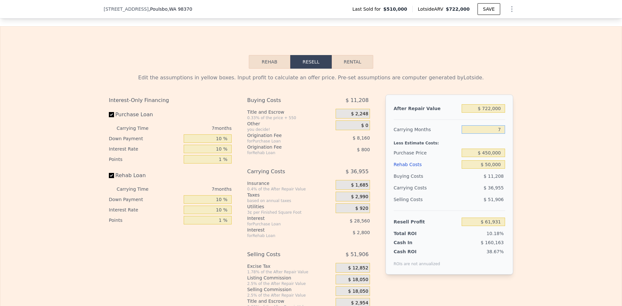
type input "6"
type input "$ 67,211"
type input "6"
click at [490, 113] on input "$ 722,000" at bounding box center [483, 108] width 43 height 8
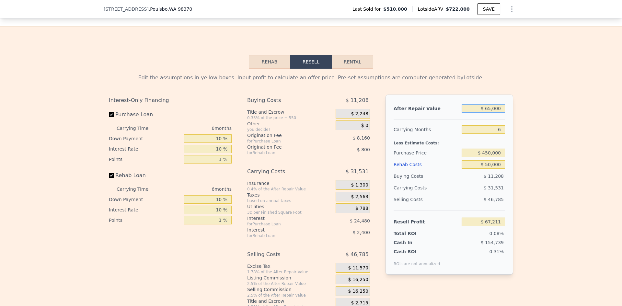
type input "$ 650,000"
type input "$ 476"
type input "$ 650,000"
click at [354, 283] on span "$ 16,250" at bounding box center [358, 280] width 20 height 6
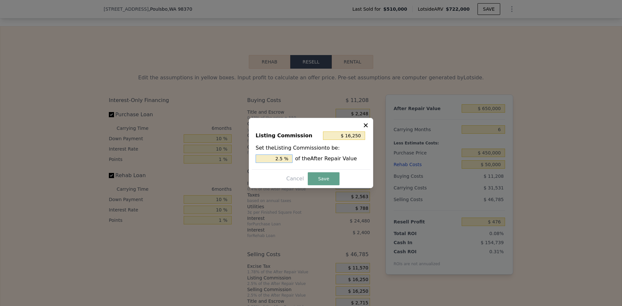
drag, startPoint x: 280, startPoint y: 157, endPoint x: 283, endPoint y: 157, distance: 3.9
click at [283, 157] on input "2.5 %" at bounding box center [274, 159] width 37 height 8
type input "$ 13,000"
type input "2 %"
click at [323, 181] on button "Save" at bounding box center [324, 178] width 32 height 13
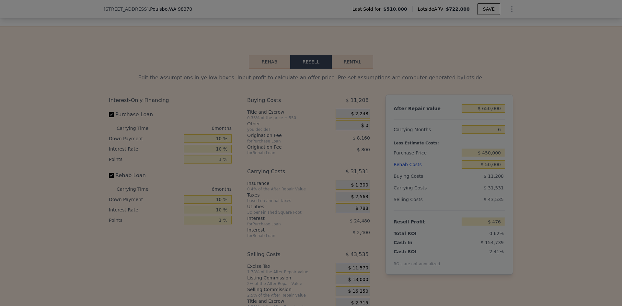
type input "$ 3,726"
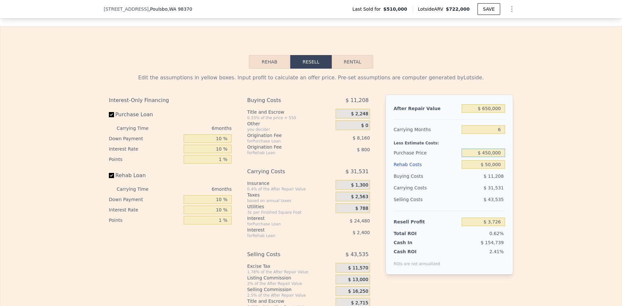
click at [489, 157] on input "$ 450,000" at bounding box center [483, 153] width 43 height 8
type input "$ 400,000"
click at [522, 165] on div "Edit the assumptions in yellow boxes. Input profit to calculate an offer price.…" at bounding box center [310, 189] width 621 height 241
type input "$ 121,132"
drag, startPoint x: 485, startPoint y: 162, endPoint x: 488, endPoint y: 161, distance: 3.3
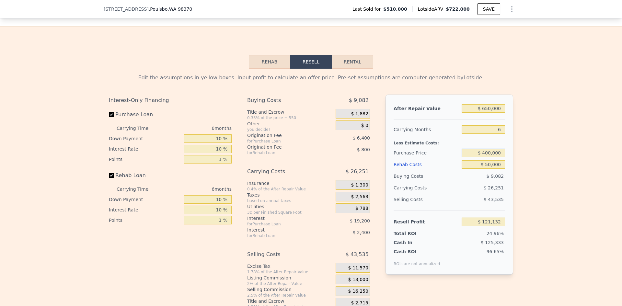
click at [488, 157] on input "$ 400,000" at bounding box center [483, 153] width 43 height 8
type input "$ 430,000"
click at [541, 175] on div "Edit the assumptions in yellow boxes. Input profit to calculate an offer price.…" at bounding box center [310, 189] width 621 height 241
type input "$ 89,112"
click at [487, 157] on input "$ 430,000" at bounding box center [483, 153] width 43 height 8
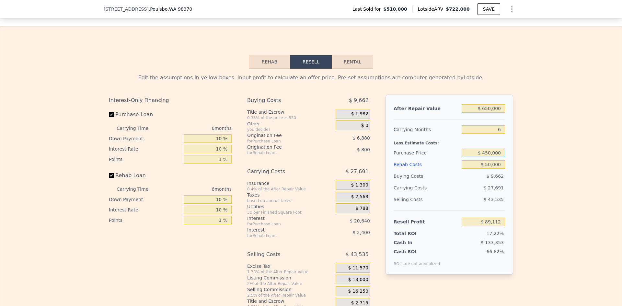
type input "$ 450,000"
click at [521, 164] on div "Edit the assumptions in yellow boxes. Input profit to calculate an offer price.…" at bounding box center [310, 189] width 621 height 241
type input "$ 67,765"
click at [488, 157] on input "$ 450,000" at bounding box center [483, 153] width 43 height 8
type input "$ 420,000"
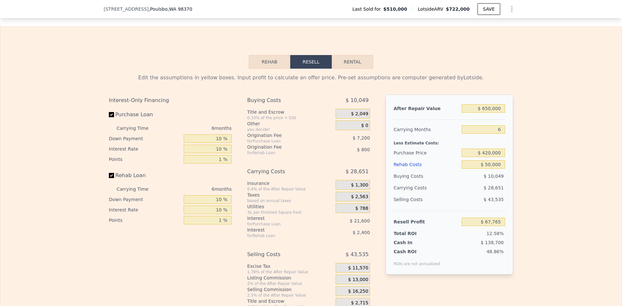
click at [538, 174] on div "Edit the assumptions in yellow boxes. Input profit to calculate an offer price.…" at bounding box center [310, 189] width 621 height 241
type input "$ 99,785"
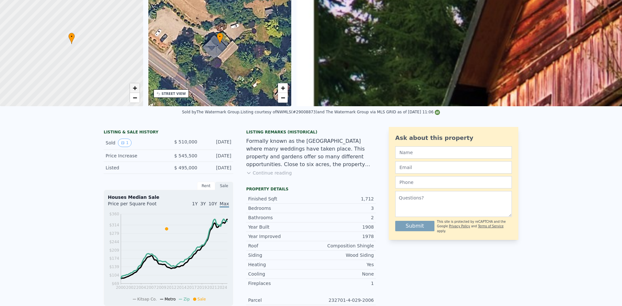
scroll to position [2, 0]
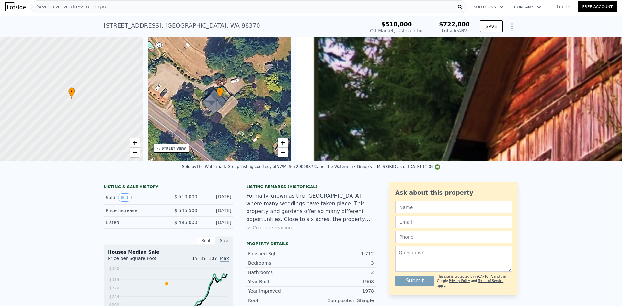
click at [87, 4] on span "Search an address or region" at bounding box center [70, 7] width 78 height 8
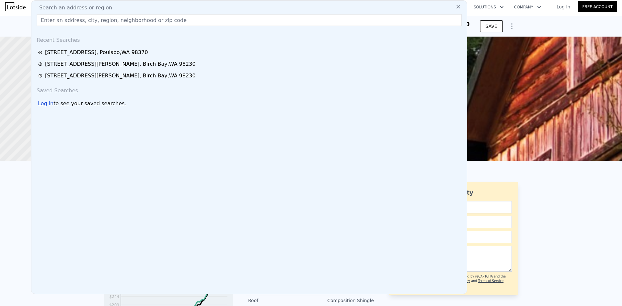
type input "$ 722,000"
type input "7"
type input "$ 0"
type input "$ 115,531"
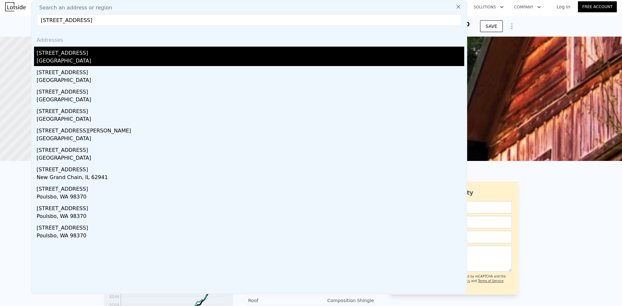
type input "[STREET_ADDRESS]"
click at [73, 56] on div "[STREET_ADDRESS]" at bounding box center [251, 52] width 428 height 10
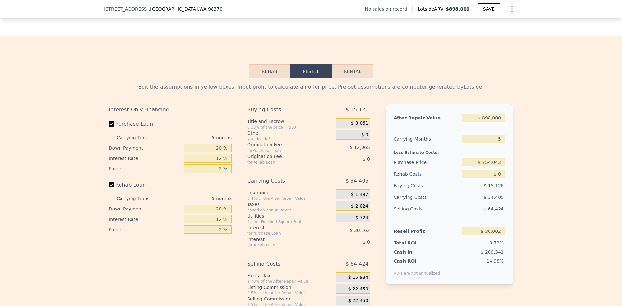
scroll to position [875, 0]
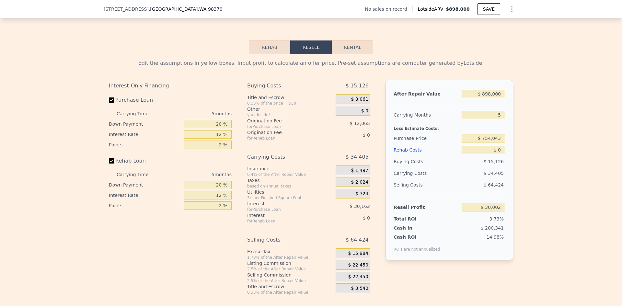
click at [491, 98] on input "$ 898,000" at bounding box center [483, 94] width 43 height 8
type input "$ 800"
type input "-$ 801,885"
type input "$ 800,000"
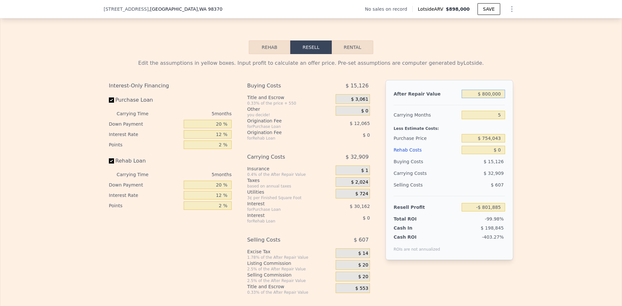
type input "-$ 60,864"
type input "$ 898,000"
type input "$ 30,002"
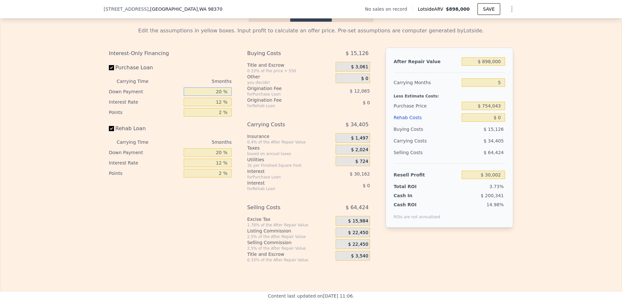
click at [218, 96] on input "20 %" at bounding box center [208, 91] width 48 height 8
click at [360, 236] on span "$ 22,450" at bounding box center [358, 233] width 20 height 6
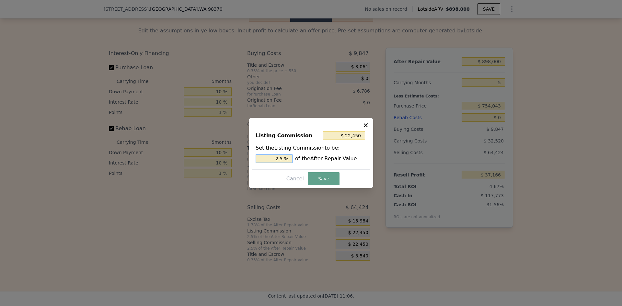
drag, startPoint x: 280, startPoint y: 160, endPoint x: 283, endPoint y: 159, distance: 3.5
click at [282, 159] on input "2.5 %" at bounding box center [274, 159] width 37 height 8
click at [322, 177] on button "Save" at bounding box center [324, 178] width 32 height 13
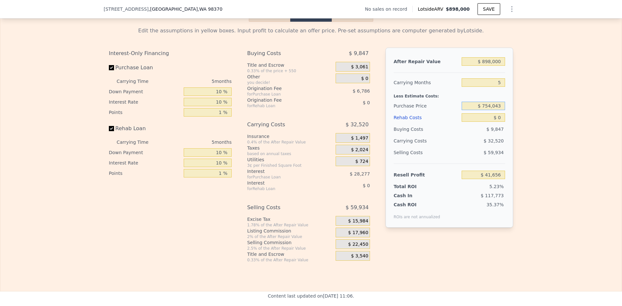
click at [493, 110] on input "$ 754,043" at bounding box center [483, 106] width 43 height 8
click at [534, 116] on div "Edit the assumptions in yellow boxes. Input profit to calculate an offer price.…" at bounding box center [310, 142] width 621 height 241
click at [500, 122] on input "$ 0" at bounding box center [483, 117] width 43 height 8
drag, startPoint x: 485, startPoint y: 116, endPoint x: 489, endPoint y: 115, distance: 3.3
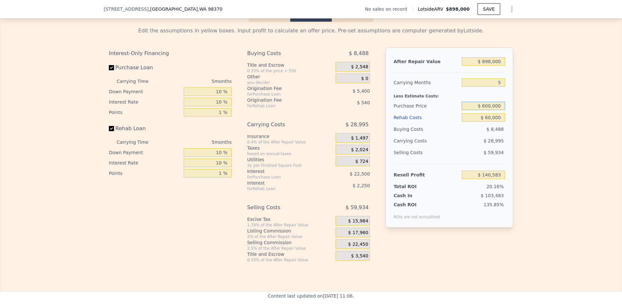
click at [487, 110] on input "$ 600,000" at bounding box center [483, 106] width 43 height 8
click at [537, 121] on div "Edit the assumptions in yellow boxes. Input profit to calculate an offer price.…" at bounding box center [310, 142] width 621 height 241
click at [488, 110] on input "$ 630,000" at bounding box center [483, 106] width 43 height 8
click at [535, 114] on div "Edit the assumptions in yellow boxes. Input profit to calculate an offer price.…" at bounding box center [310, 142] width 621 height 241
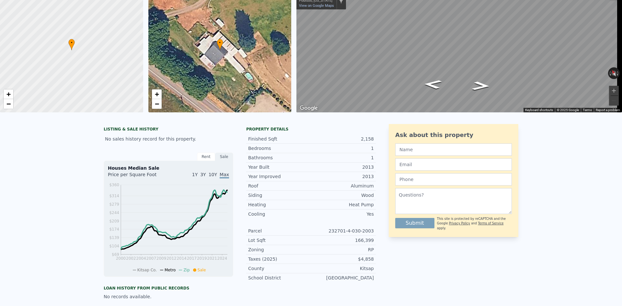
scroll to position [2, 0]
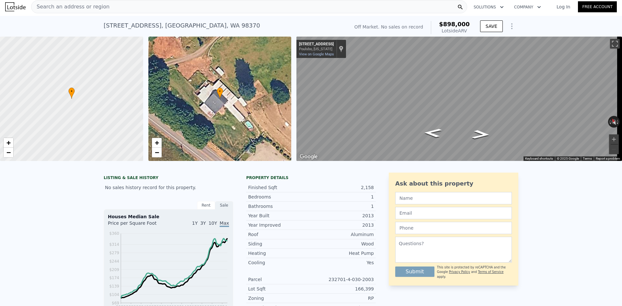
click at [59, 6] on span "Search an address or region" at bounding box center [70, 7] width 78 height 8
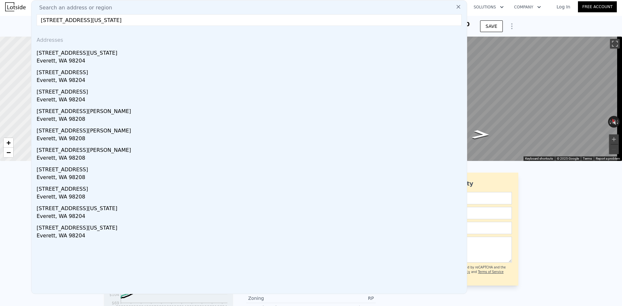
click at [82, 58] on div "Everett, WA 98204" at bounding box center [251, 61] width 428 height 9
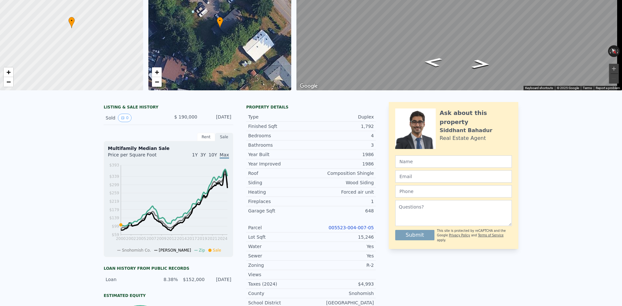
scroll to position [2, 0]
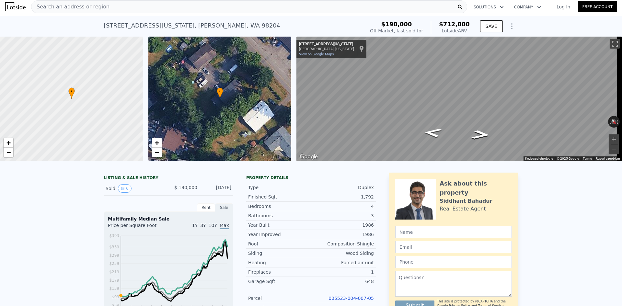
click at [92, 5] on span "Search an address or region" at bounding box center [70, 7] width 78 height 8
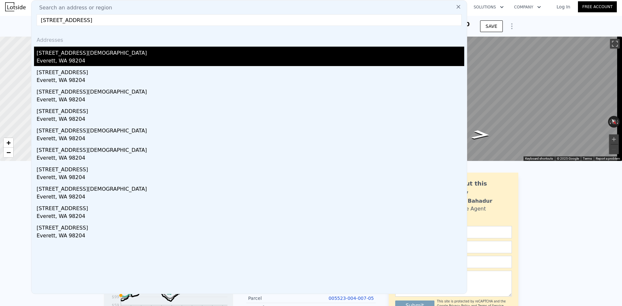
click at [80, 54] on div "[STREET_ADDRESS][DEMOGRAPHIC_DATA]" at bounding box center [251, 52] width 428 height 10
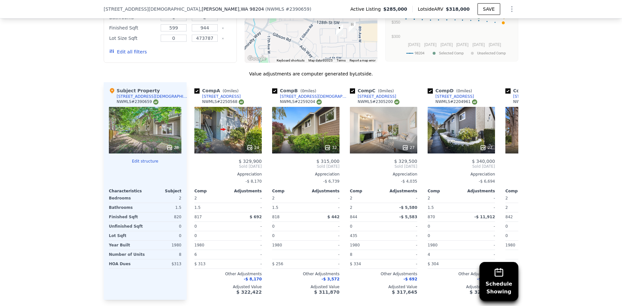
scroll to position [680, 0]
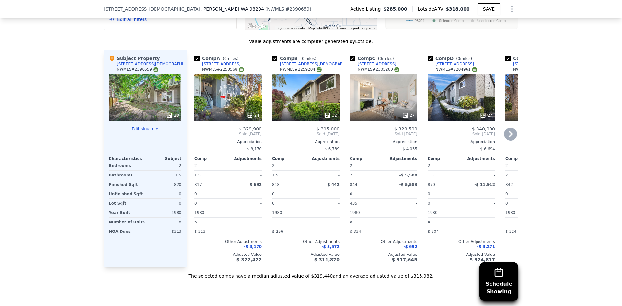
click at [247, 117] on icon at bounding box center [250, 115] width 6 height 6
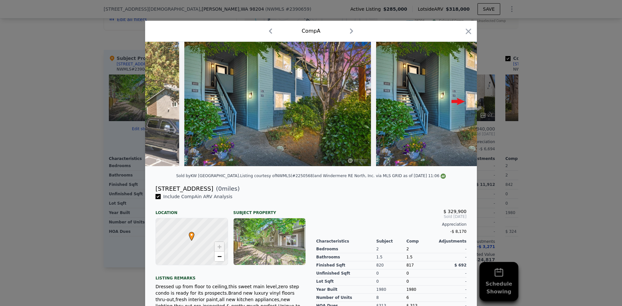
scroll to position [0, 3067]
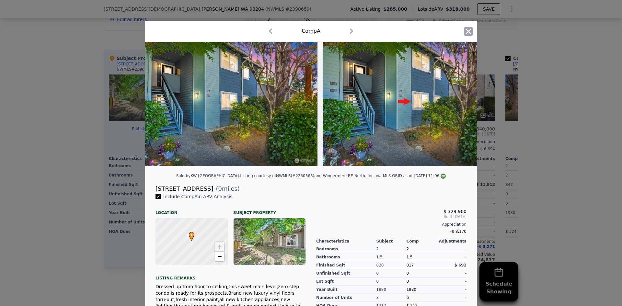
click at [467, 32] on icon "button" at bounding box center [469, 32] width 6 height 6
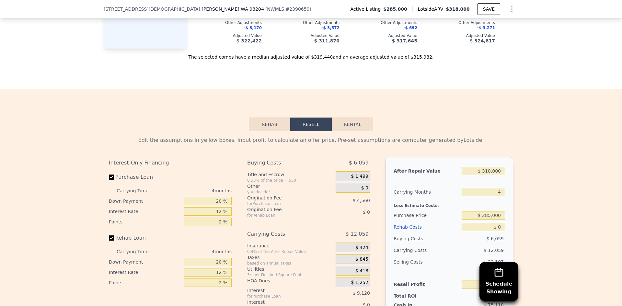
scroll to position [907, 0]
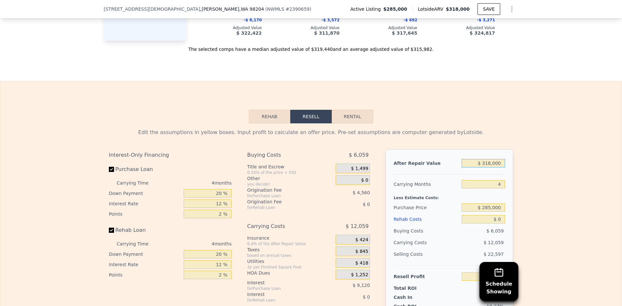
click at [498, 168] on input "$ 318,000" at bounding box center [483, 163] width 43 height 8
click at [554, 172] on div "Edit the assumptions in yellow boxes. Input profit to calculate an offer price.…" at bounding box center [310, 248] width 621 height 251
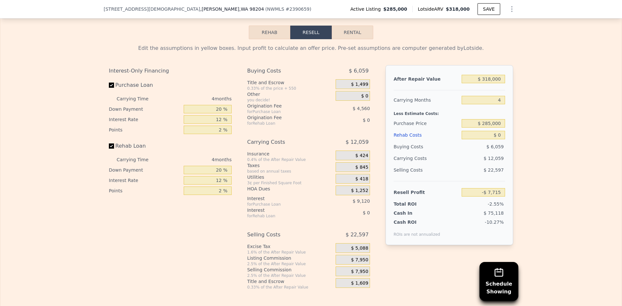
scroll to position [1004, 0]
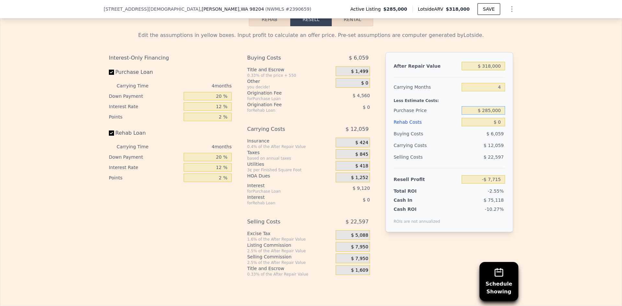
click at [490, 115] on input "$ 285,000" at bounding box center [483, 110] width 43 height 8
drag, startPoint x: 482, startPoint y: 119, endPoint x: 504, endPoint y: 119, distance: 22.0
click at [504, 119] on div "After Repair Value $ 318,000 Carrying Months 4 Less Estimate Costs: Purchase Pr…" at bounding box center [450, 142] width 128 height 180
click at [524, 123] on div "Edit the assumptions in yellow boxes. Input profit to calculate an offer price.…" at bounding box center [310, 151] width 621 height 251
drag, startPoint x: 500, startPoint y: 130, endPoint x: 491, endPoint y: 130, distance: 9.1
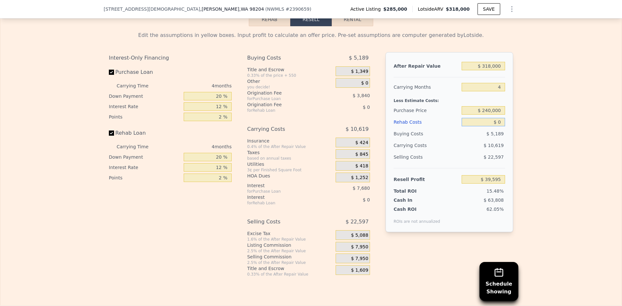
click at [492, 126] on input "$ 0" at bounding box center [483, 122] width 43 height 8
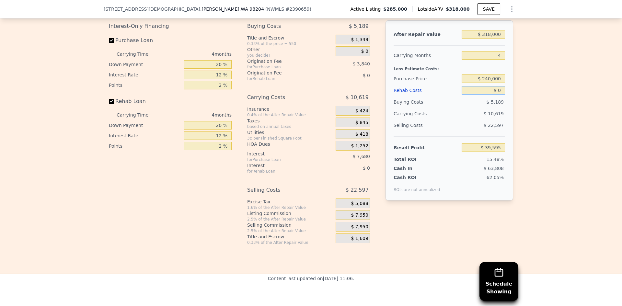
scroll to position [1037, 0]
click at [525, 113] on div "Edit the assumptions in yellow boxes. Input profit to calculate an offer price.…" at bounding box center [310, 119] width 621 height 251
drag, startPoint x: 485, startPoint y: 86, endPoint x: 490, endPoint y: 86, distance: 4.9
click at [490, 82] on input "$ 240,000" at bounding box center [483, 78] width 43 height 8
click at [516, 110] on div "Edit the assumptions in yellow boxes. Input profit to calculate an offer price.…" at bounding box center [310, 119] width 621 height 251
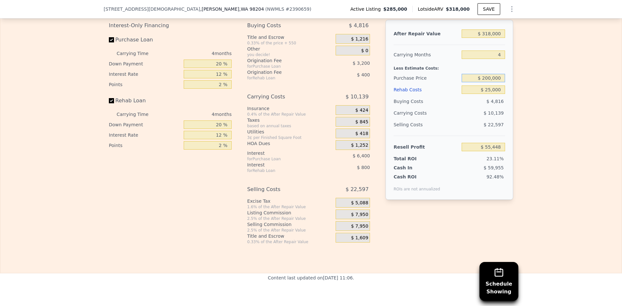
click at [488, 82] on input "$ 200,000" at bounding box center [483, 78] width 43 height 8
click at [521, 99] on div "Edit the assumptions in yellow boxes. Input profit to calculate an offer price.…" at bounding box center [310, 119] width 621 height 251
